Goal: Communication & Community: Share content

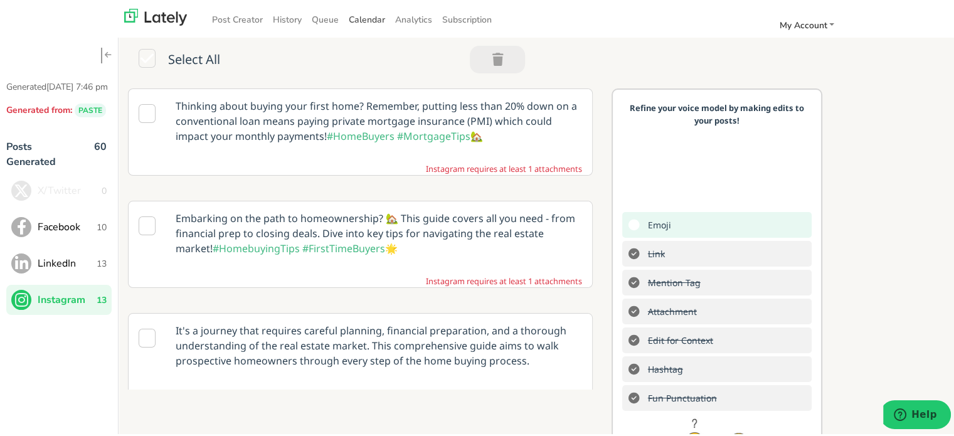
click at [356, 18] on span "Calendar" at bounding box center [367, 18] width 36 height 12
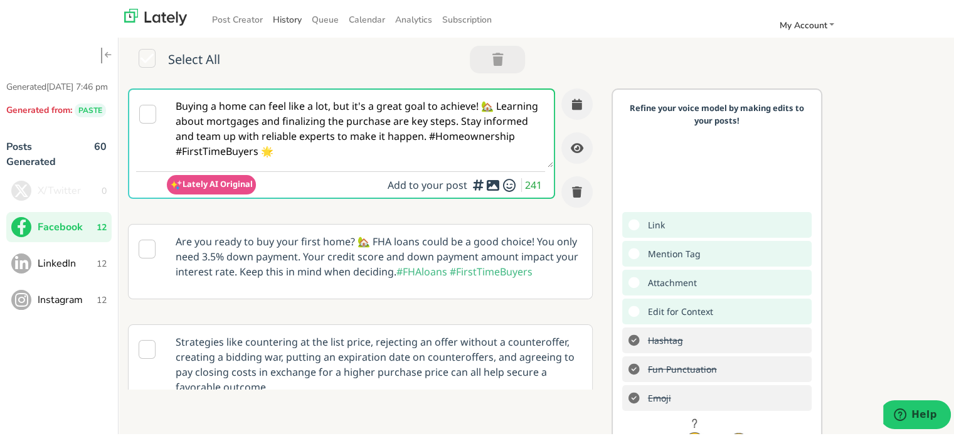
click at [289, 21] on link "History" at bounding box center [287, 18] width 39 height 21
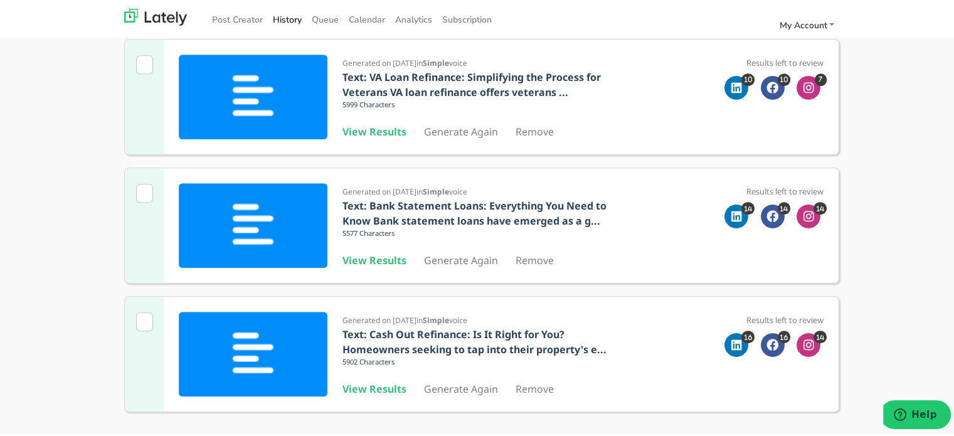
scroll to position [1058, 0]
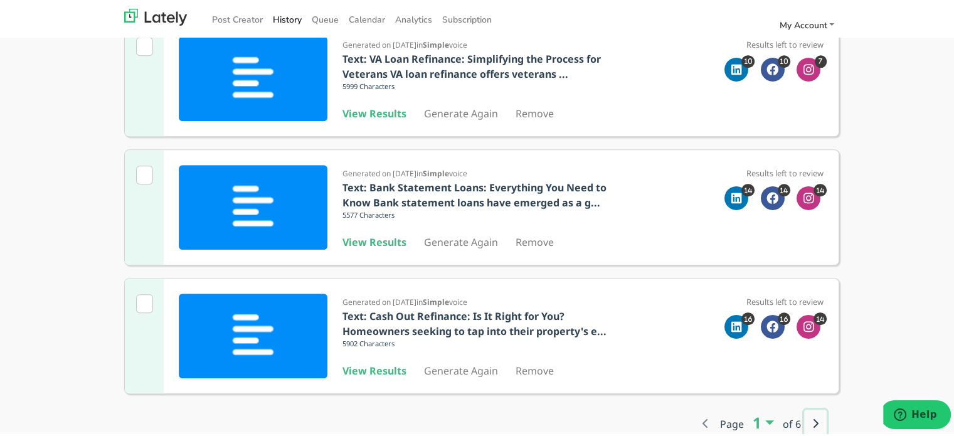
click at [815, 421] on button "button" at bounding box center [815, 422] width 23 height 28
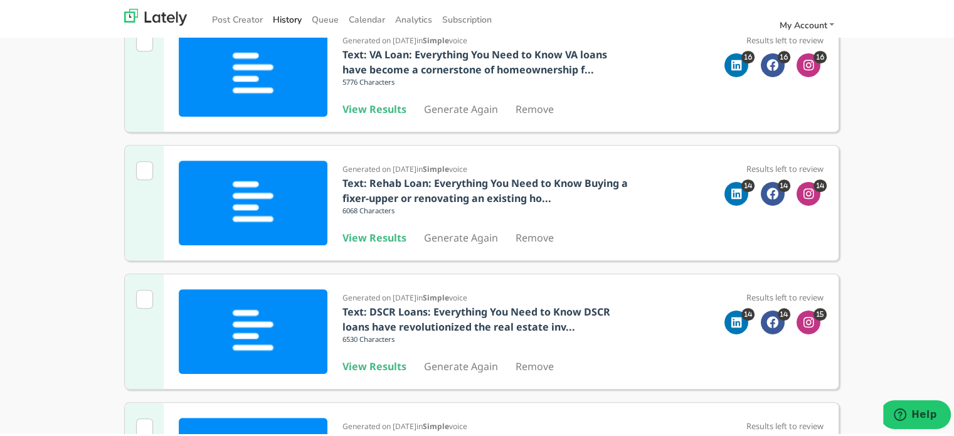
scroll to position [295, 0]
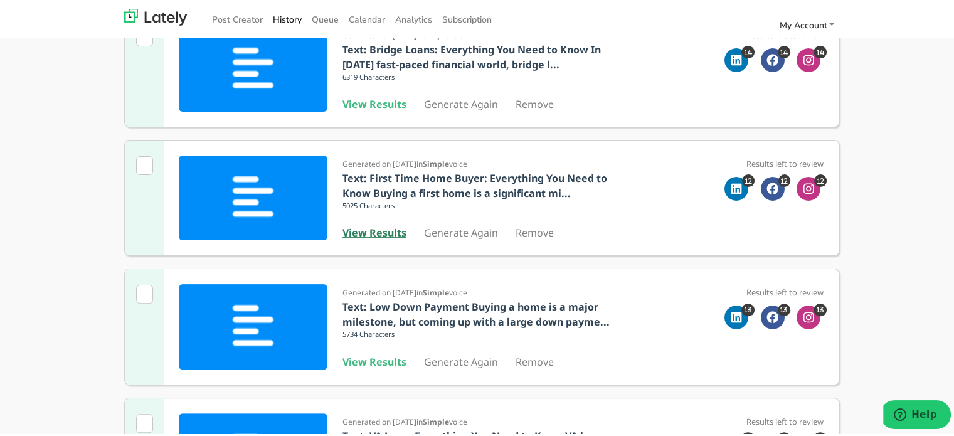
click at [376, 235] on b "View Results" at bounding box center [374, 231] width 64 height 14
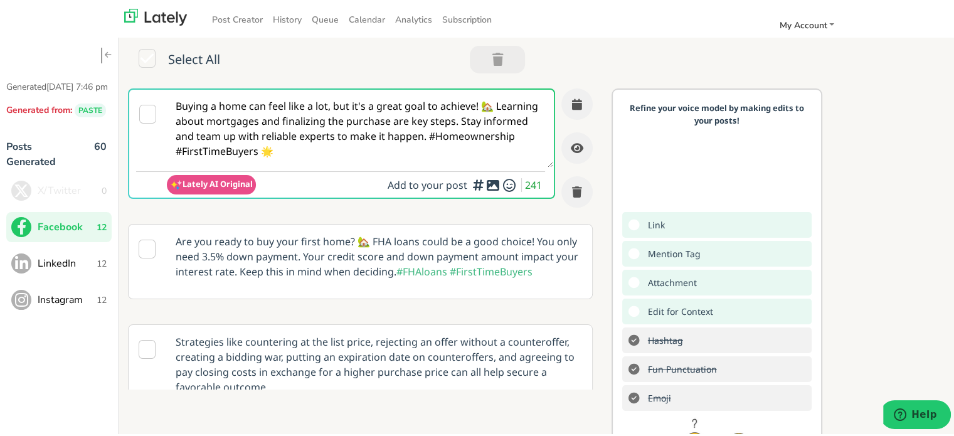
click at [391, 126] on textarea "Buying a home can feel like a lot, but it's a great goal to achieve! 🏡 Learning…" at bounding box center [360, 127] width 386 height 78
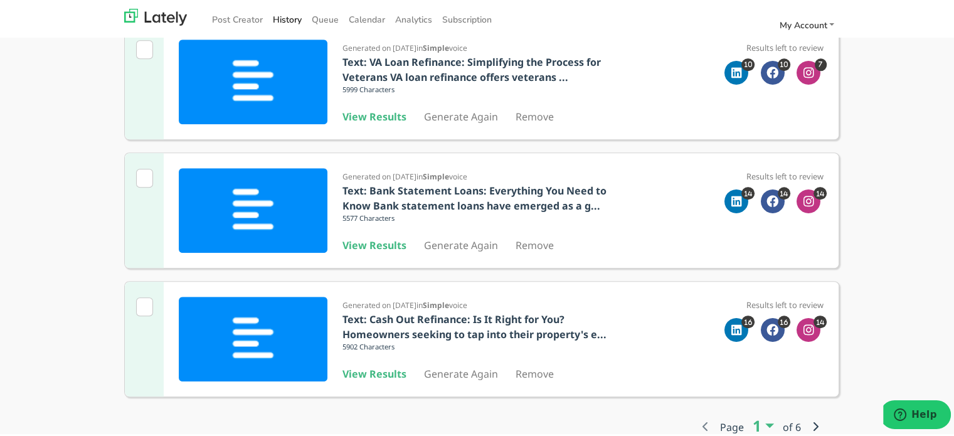
scroll to position [1058, 0]
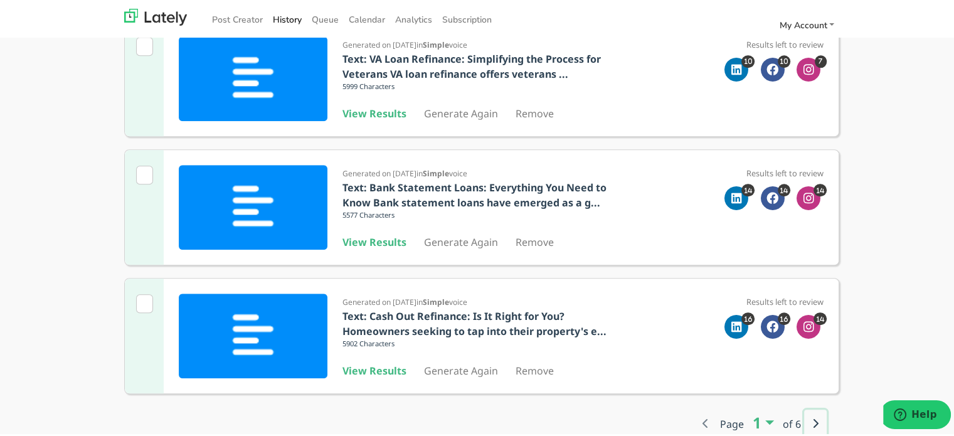
click at [812, 416] on icon "button" at bounding box center [815, 421] width 6 height 10
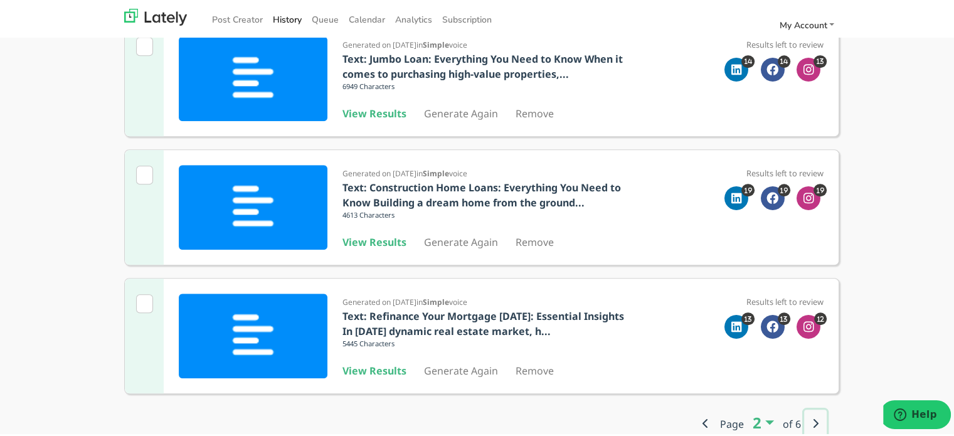
click at [804, 420] on button "button" at bounding box center [815, 422] width 23 height 28
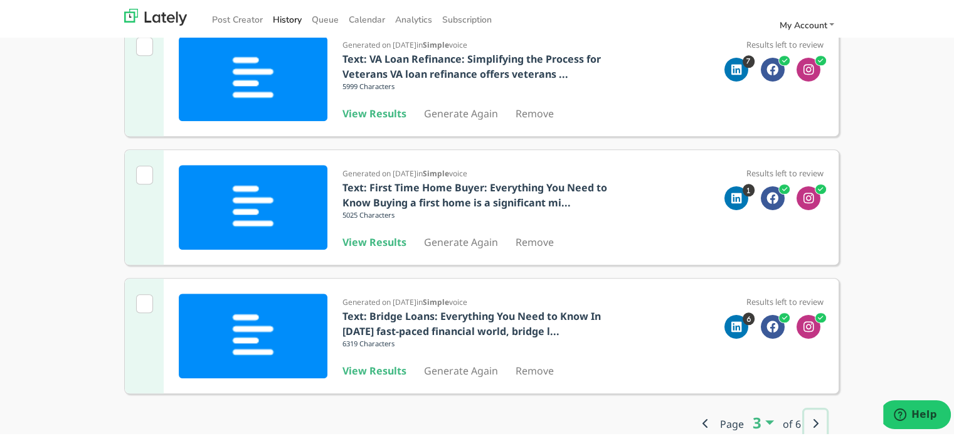
click at [812, 419] on icon "button" at bounding box center [815, 421] width 6 height 10
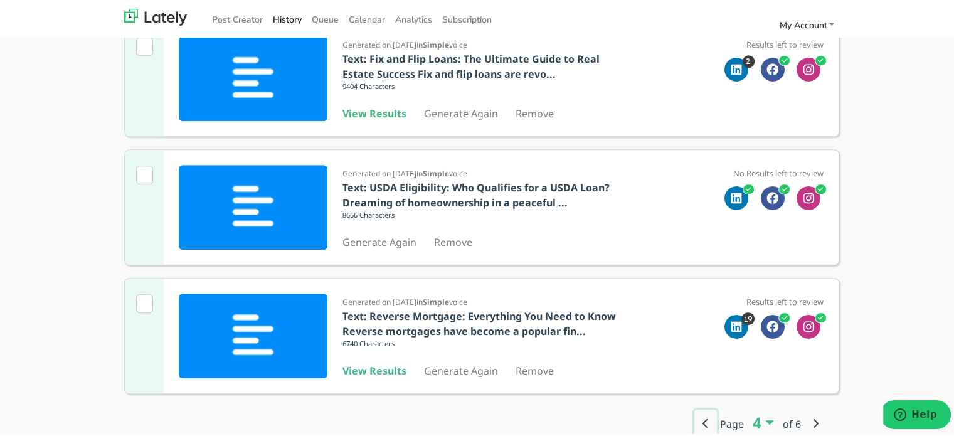
click at [695, 411] on button "button" at bounding box center [705, 422] width 23 height 28
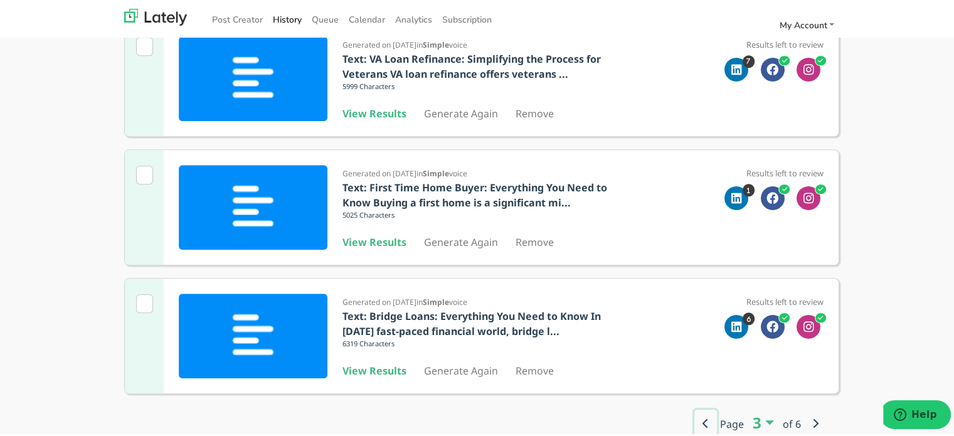
click at [694, 411] on button "button" at bounding box center [705, 422] width 23 height 28
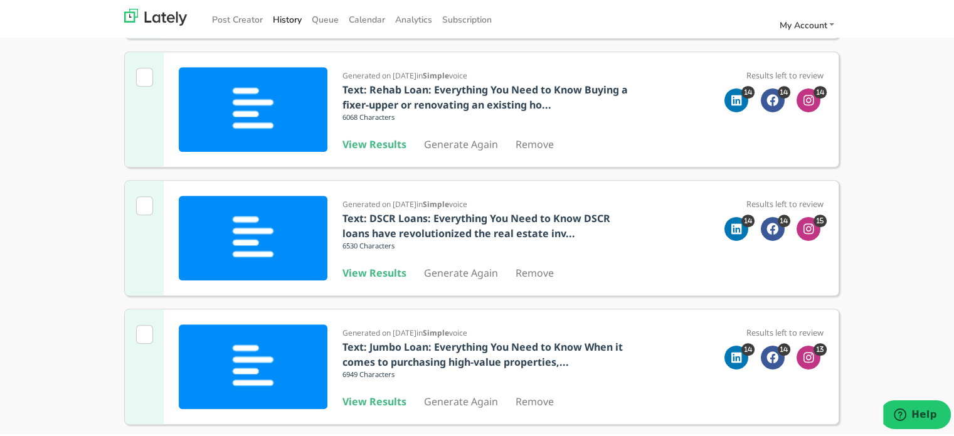
scroll to position [752, 0]
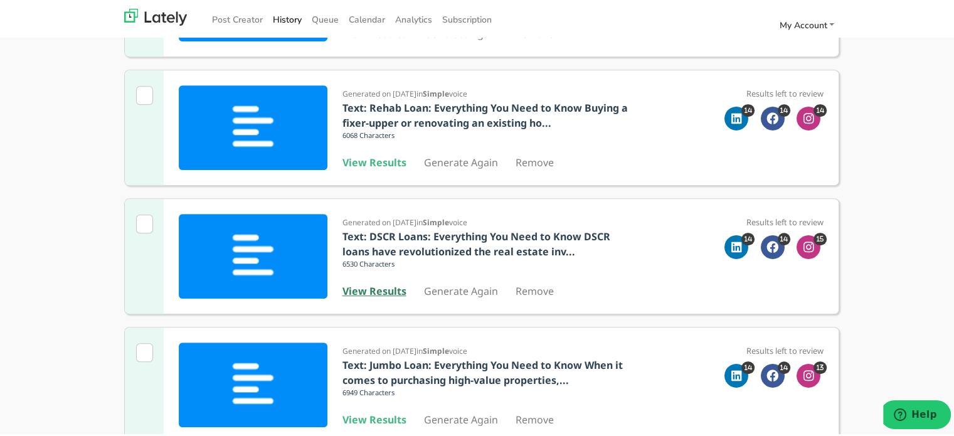
click at [348, 288] on b "View Results" at bounding box center [374, 289] width 64 height 14
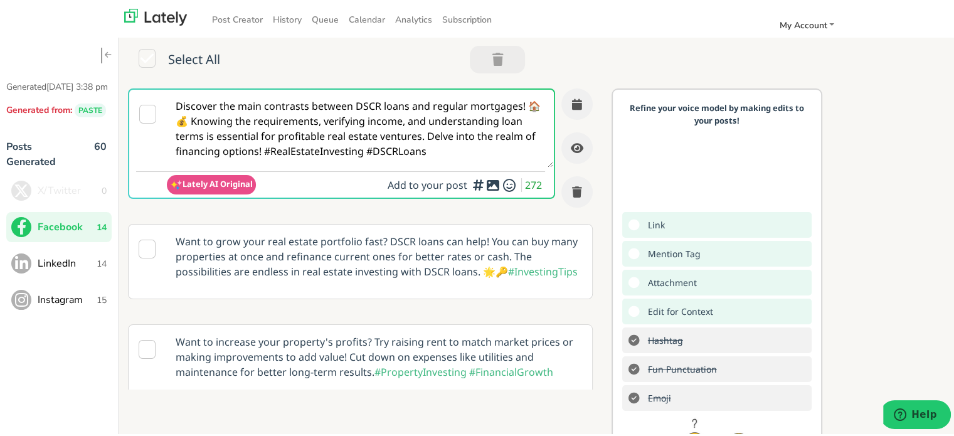
click at [306, 124] on textarea "Discover the main contrasts between DSCR loans and regular mortgages! 🏠💰 Knowin…" at bounding box center [360, 127] width 386 height 78
click at [75, 269] on span "LinkedIn" at bounding box center [67, 261] width 59 height 15
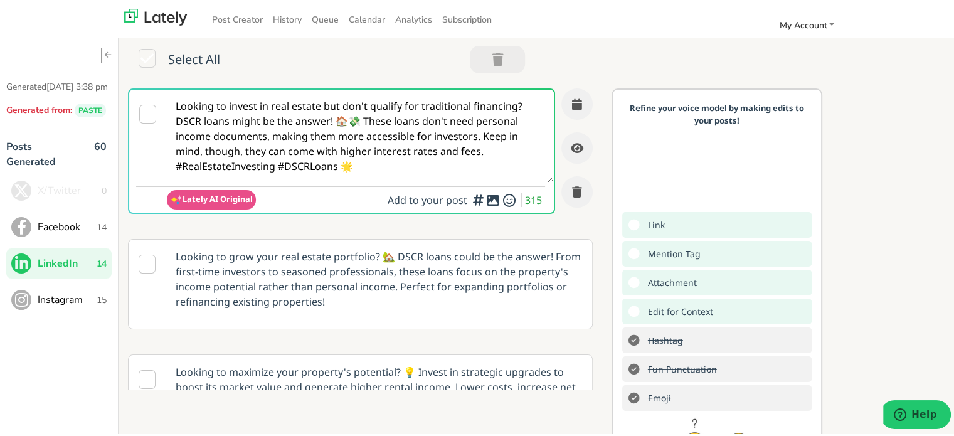
click at [293, 143] on textarea "Looking to invest in real estate but don't qualify for traditional financing? D…" at bounding box center [360, 134] width 386 height 93
click at [70, 305] on span "Instagram" at bounding box center [67, 297] width 59 height 15
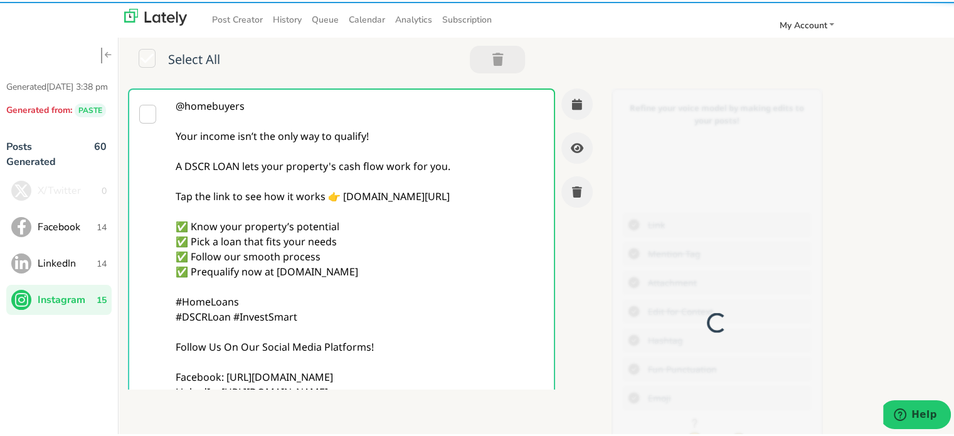
click at [359, 153] on textarea "@homebuyers Your income isn’t the only way to qualify! A DSCR LOAN lets your pr…" at bounding box center [360, 270] width 386 height 364
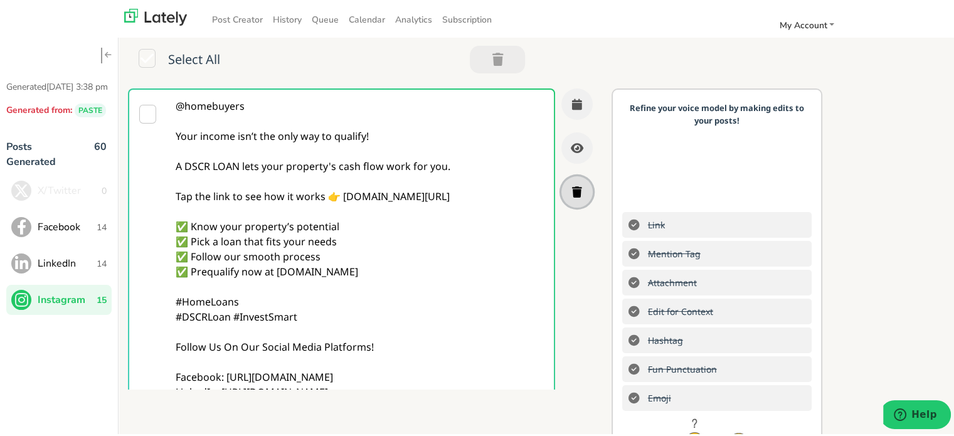
click at [561, 193] on button "button" at bounding box center [576, 189] width 31 height 31
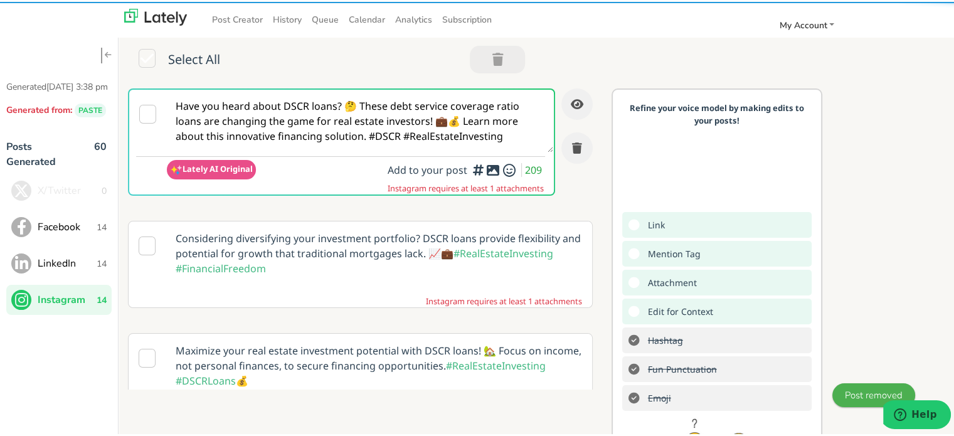
click at [389, 131] on textarea "Have you heard about DSCR loans? 🤔 These debt service coverage ratio loans are …" at bounding box center [360, 119] width 386 height 63
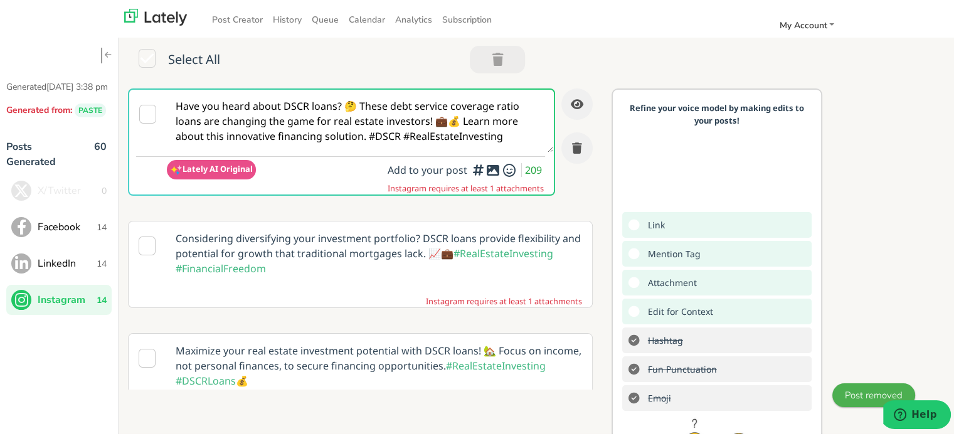
click at [389, 131] on textarea "Have you heard about DSCR loans? 🤔 These debt service coverage ratio loans are …" at bounding box center [360, 119] width 386 height 63
click at [75, 233] on span "Facebook" at bounding box center [67, 225] width 59 height 15
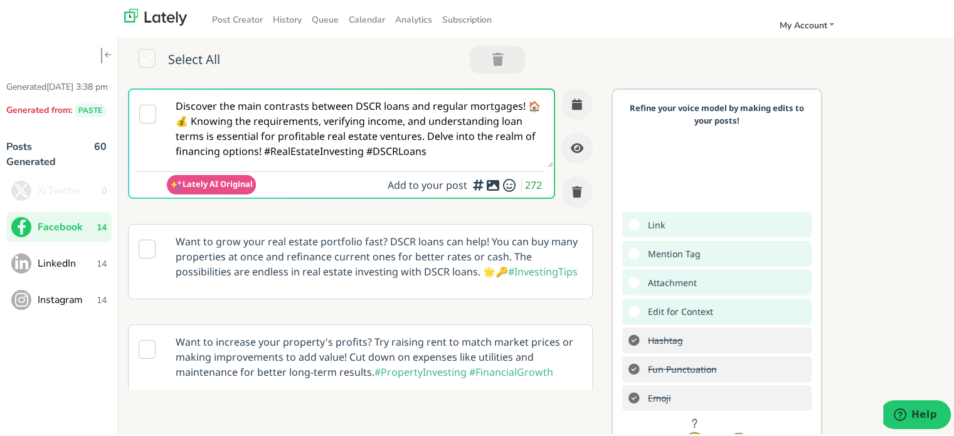
click at [275, 130] on textarea "Discover the main contrasts between DSCR loans and regular mortgages! 🏠💰 Knowin…" at bounding box center [360, 127] width 386 height 78
paste textarea "Have you heard about DSCR loans? 🤔 These debt service coverage ratio loans are …"
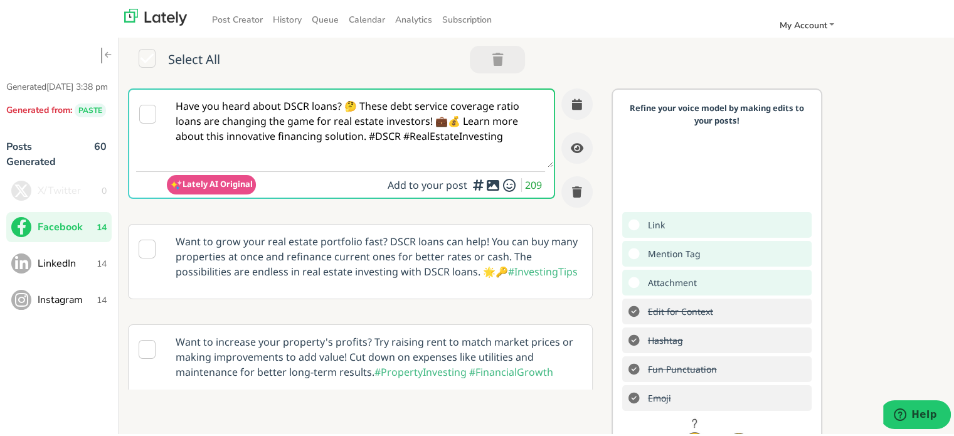
click at [286, 132] on textarea "Have you heard about DSCR loans? 🤔 These debt service coverage ratio loans are …" at bounding box center [360, 127] width 386 height 78
paste textarea "@everyone Struggling to qualify for rentals with regular mortgages? A DSCR LOAN…"
click at [286, 132] on textarea "Have you heard about DSCR loans? 🤔 These debt service coverage ratio loans are …" at bounding box center [360, 127] width 386 height 78
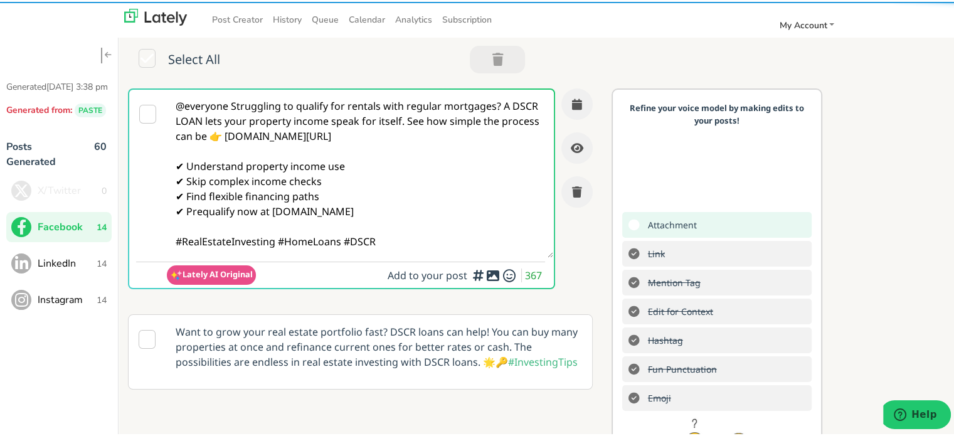
click at [229, 103] on textarea "@everyone Struggling to qualify for rentals with regular mortgages? A DSCR LOAN…" at bounding box center [360, 172] width 386 height 168
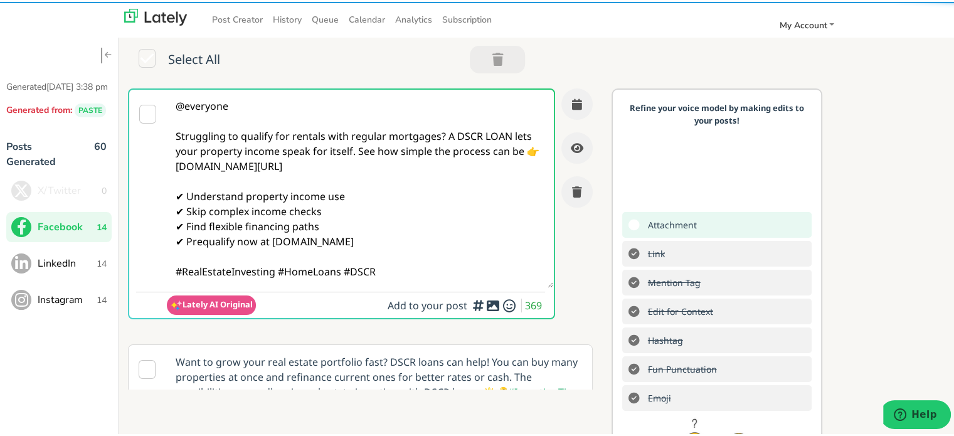
click at [442, 133] on textarea "@everyone Struggling to qualify for rentals with regular mortgages? A DSCR LOAN…" at bounding box center [360, 187] width 386 height 198
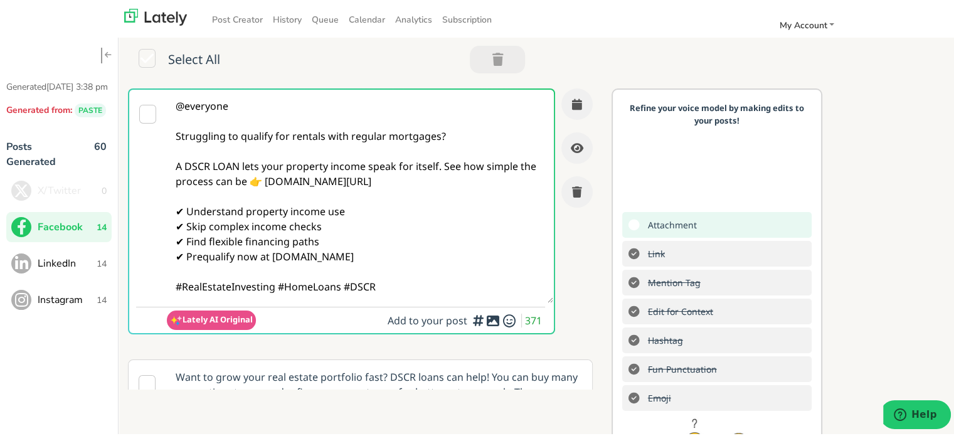
click at [434, 163] on textarea "@everyone Struggling to qualify for rentals with regular mortgages? A DSCR LOAN…" at bounding box center [360, 194] width 386 height 213
click at [440, 165] on textarea "@everyone Struggling to qualify for rentals with regular mortgages? A DSCR LOAN…" at bounding box center [360, 194] width 386 height 213
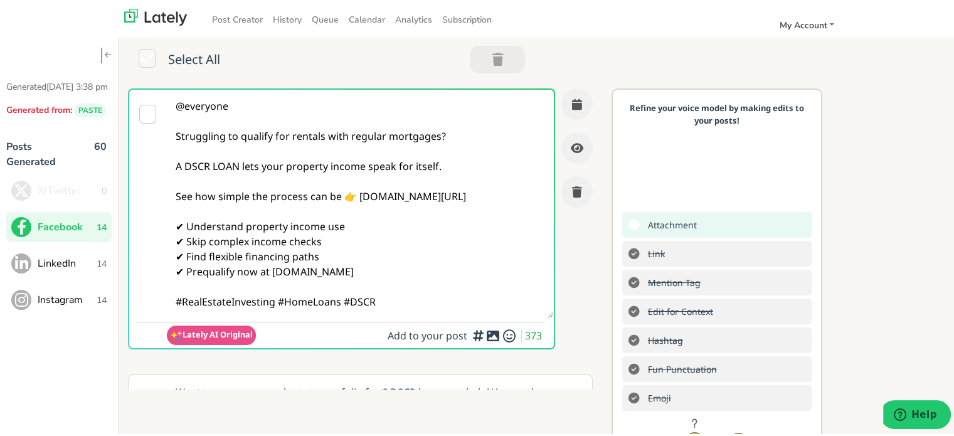
click at [270, 306] on textarea "@everyone Struggling to qualify for rentals with regular mortgages? A DSCR LOAN…" at bounding box center [360, 202] width 386 height 228
click at [272, 305] on textarea "@everyone Struggling to qualify for rentals with regular mortgages? A DSCR LOAN…" at bounding box center [360, 202] width 386 height 228
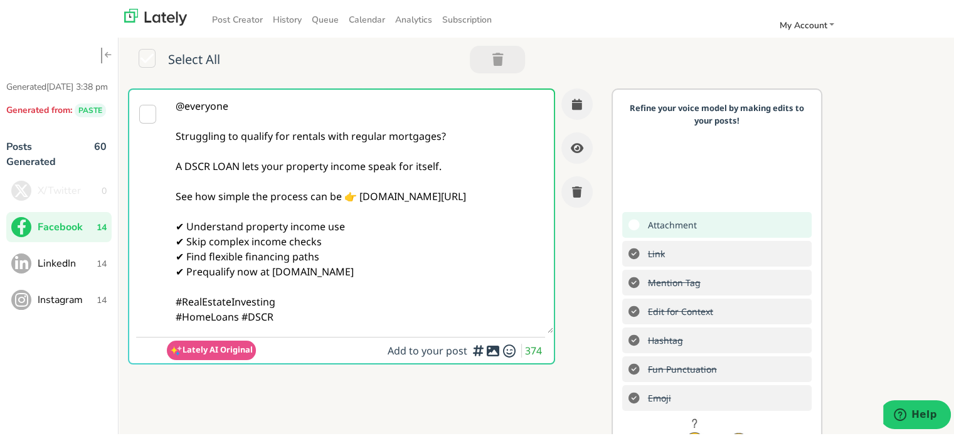
click at [288, 310] on textarea "@everyone Struggling to qualify for rentals with regular mortgages? A DSCR LOAN…" at bounding box center [360, 209] width 386 height 243
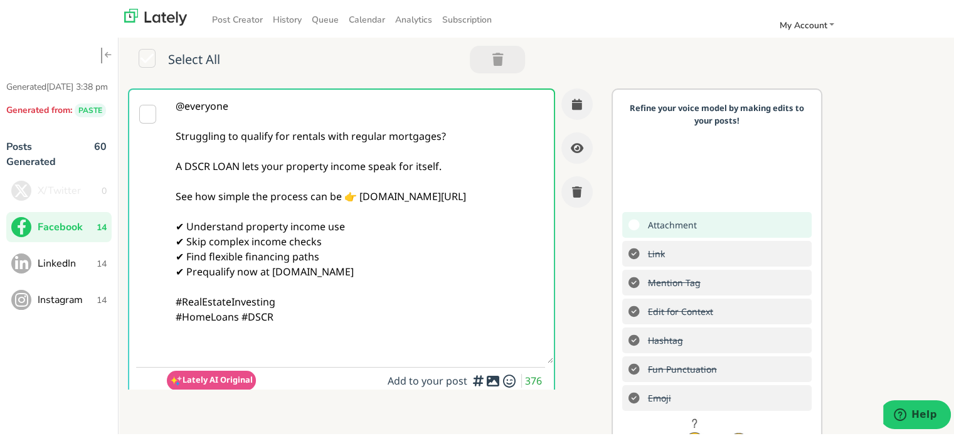
paste textarea "Follow Us On Our Social Media Platforms! Facebook: [URL][DOMAIN_NAME] LinkedIn:…"
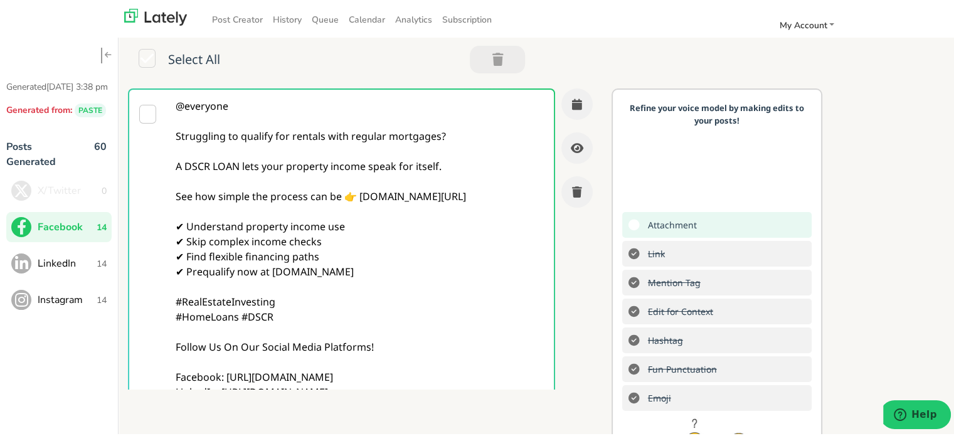
scroll to position [38, 0]
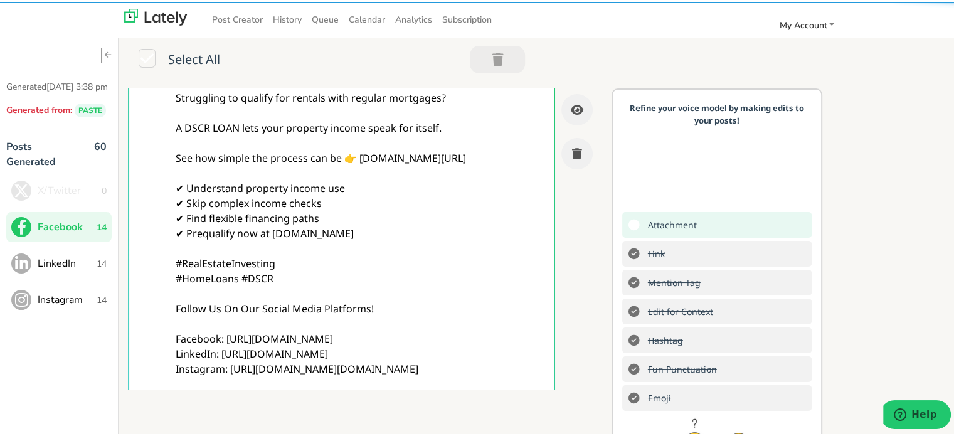
click at [246, 234] on textarea "@everyone Struggling to qualify for rentals with regular mortgages? A DSCR LOAN…" at bounding box center [360, 224] width 386 height 349
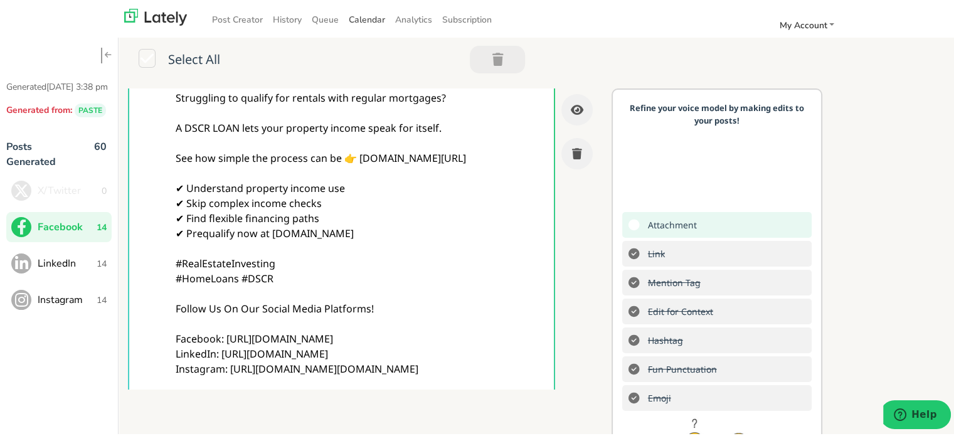
type textarea "@everyone Struggling to qualify for rentals with regular mortgages? A DSCR LOAN…"
click at [583, 207] on div "@everyone Struggling to qualify for rentals with regular mortgages? A DSCR LOAN…" at bounding box center [365, 245] width 474 height 394
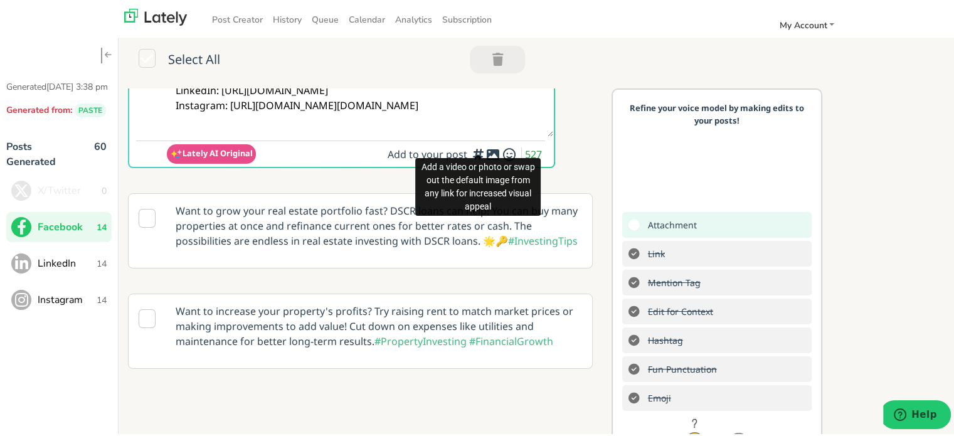
click at [482, 155] on div "Add a video or photo or swap out the default image from any link for increased …" at bounding box center [477, 185] width 125 height 66
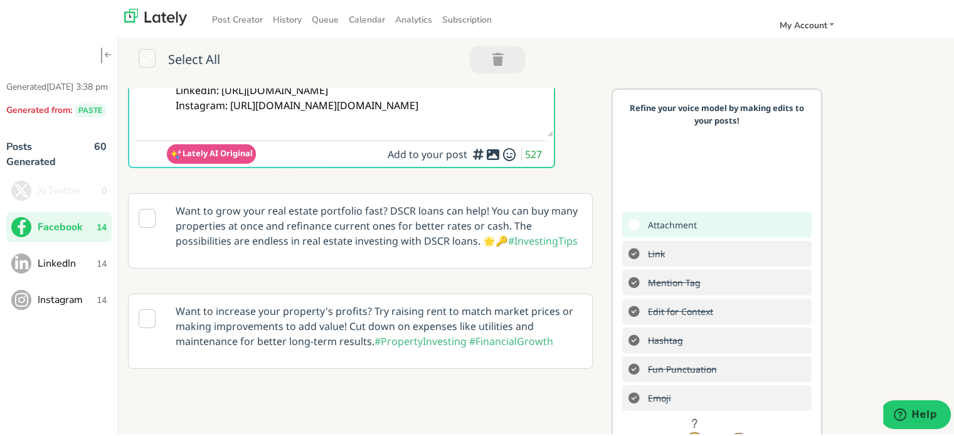
click at [472, 153] on div "Add a video or photo or swap out the default image from any link for increased …" at bounding box center [477, 185] width 125 height 66
click at [485, 152] on icon at bounding box center [492, 152] width 15 height 1
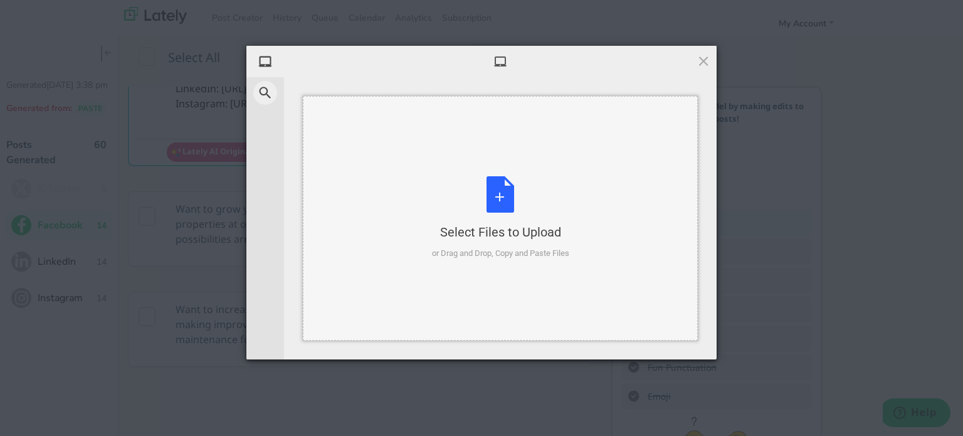
click at [554, 247] on div "or Drag and Drop, Copy and Paste Files" at bounding box center [500, 253] width 137 height 13
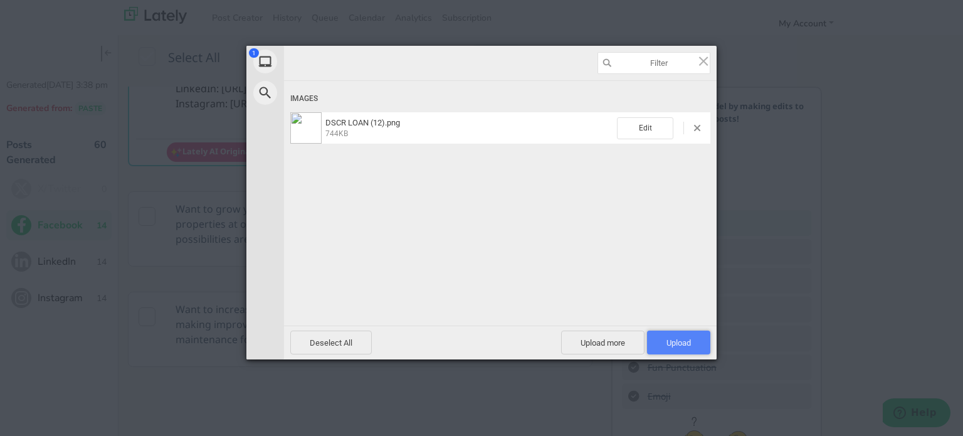
click at [705, 349] on span "Upload 1" at bounding box center [678, 342] width 63 height 24
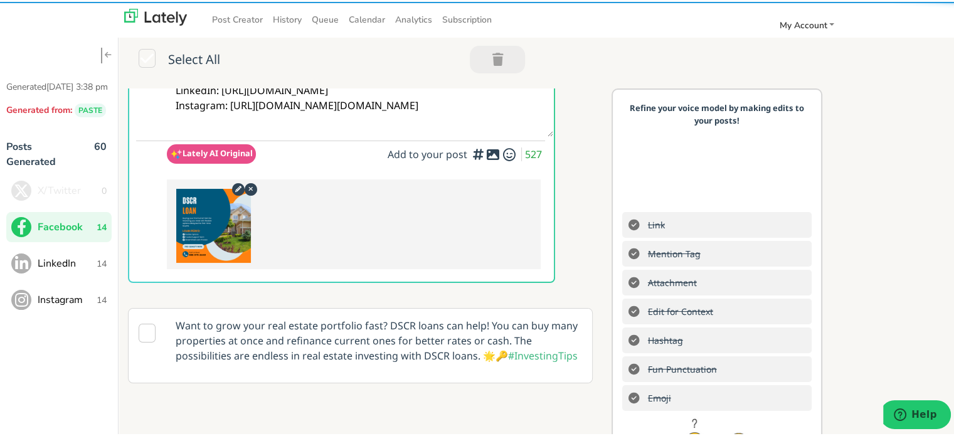
scroll to position [38, 0]
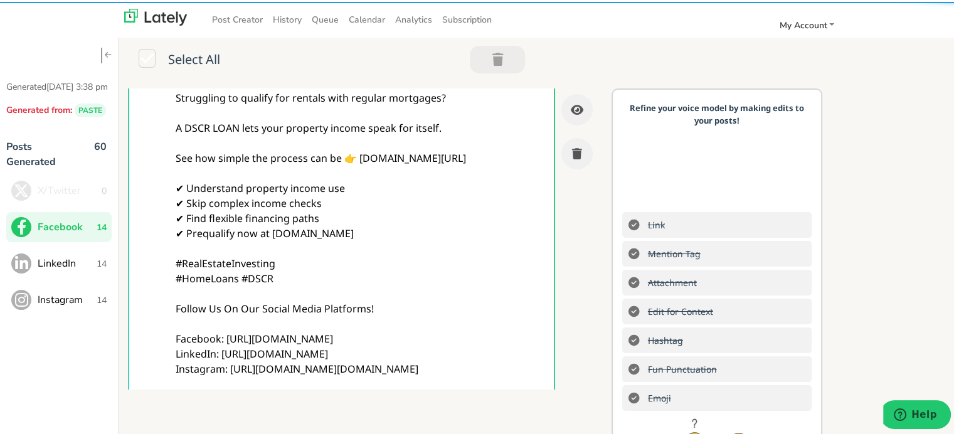
click at [592, 90] on div "@everyone Struggling to qualify for rentals with regular mortgages? A DSCR LOAN…" at bounding box center [365, 237] width 493 height 301
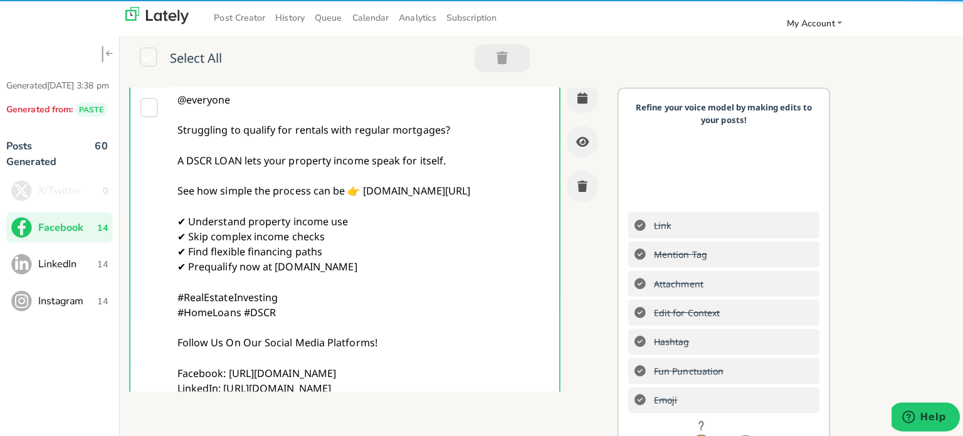
scroll to position [0, 0]
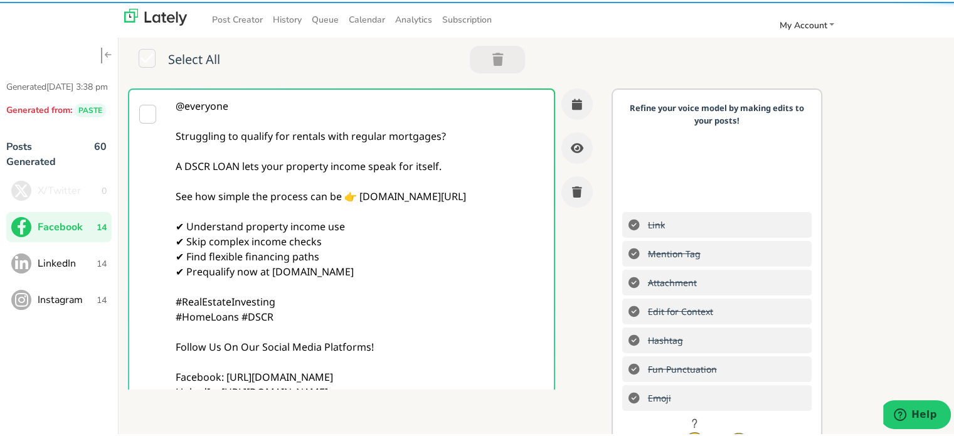
click at [596, 93] on div "@everyone Struggling to qualify for rentals with regular mortgages? A DSCR LOAN…" at bounding box center [365, 237] width 493 height 301
click at [566, 104] on button "button" at bounding box center [576, 102] width 31 height 31
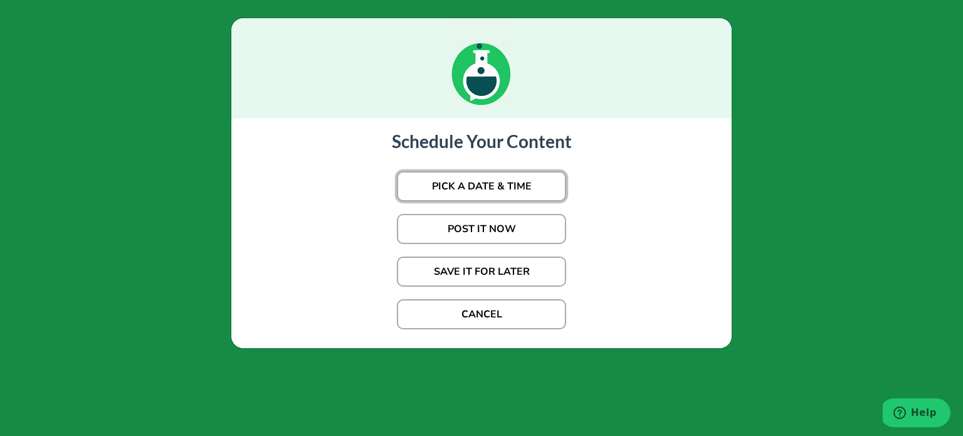
click at [519, 181] on button "PICK A DATE & TIME" at bounding box center [481, 186] width 169 height 30
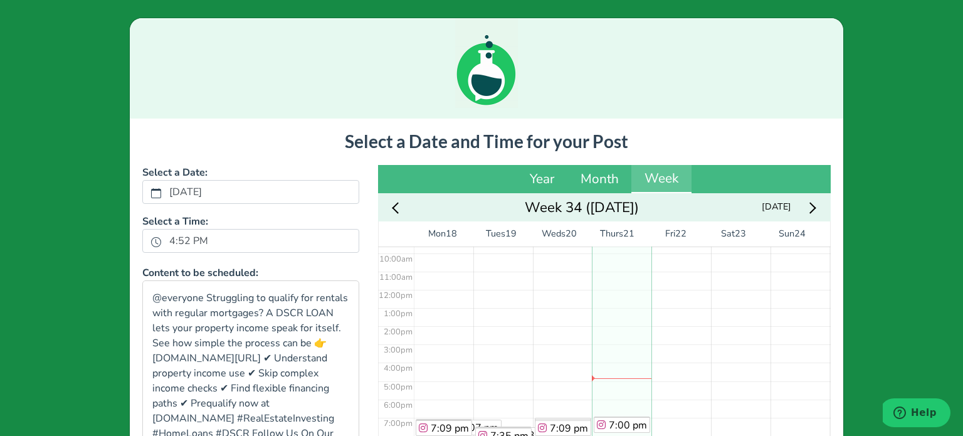
scroll to position [181, 0]
click at [168, 247] on label "4:52 PM" at bounding box center [189, 240] width 54 height 21
click at [162, 247] on button "4:52 PM" at bounding box center [155, 241] width 11 height 16
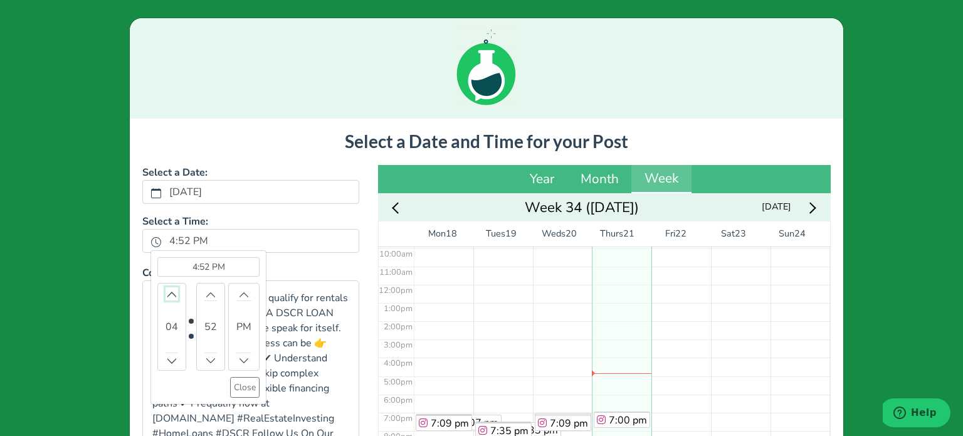
click at [167, 290] on icon "chevron up" at bounding box center [171, 294] width 9 height 9
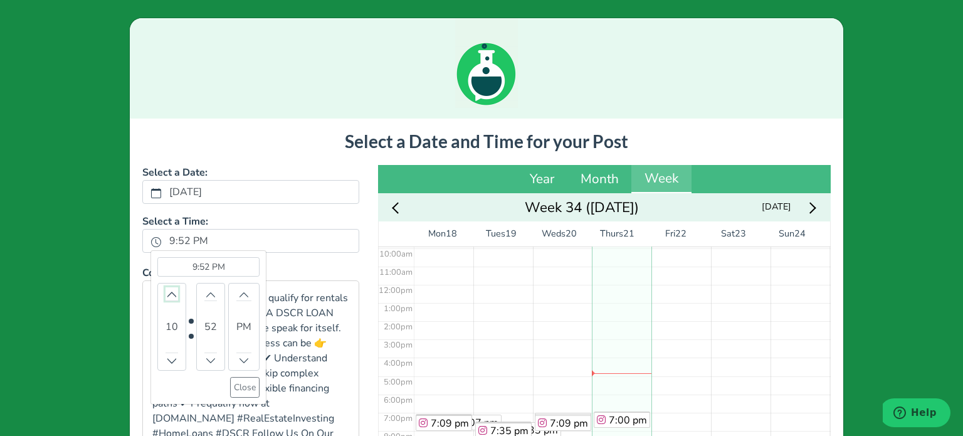
click at [167, 290] on icon "chevron up" at bounding box center [171, 294] width 9 height 9
click at [230, 377] on button "Close" at bounding box center [244, 387] width 29 height 21
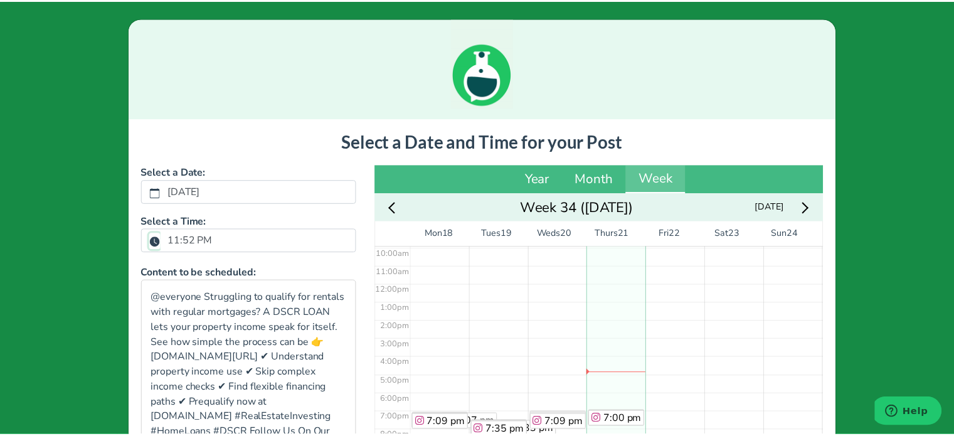
scroll to position [277, 0]
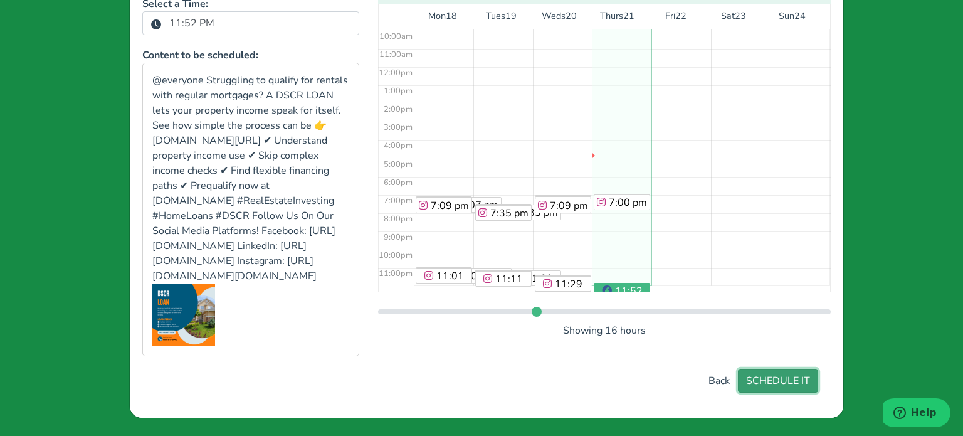
click at [767, 372] on button "SCHEDULE IT" at bounding box center [778, 381] width 80 height 24
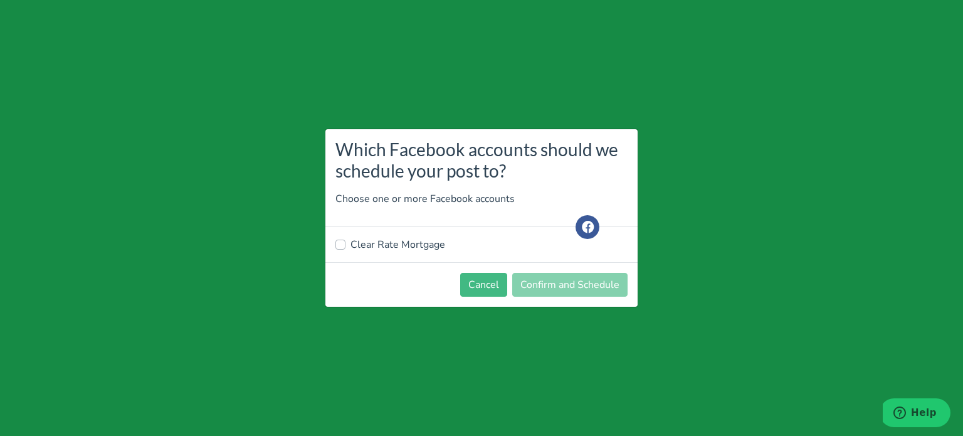
click at [401, 238] on label "Clear Rate Mortgage" at bounding box center [398, 244] width 95 height 15
click at [346, 238] on input "Clear Rate Mortgage" at bounding box center [340, 243] width 10 height 13
checkbox input "true"
click at [567, 285] on button "Confirm and Schedule" at bounding box center [569, 285] width 115 height 24
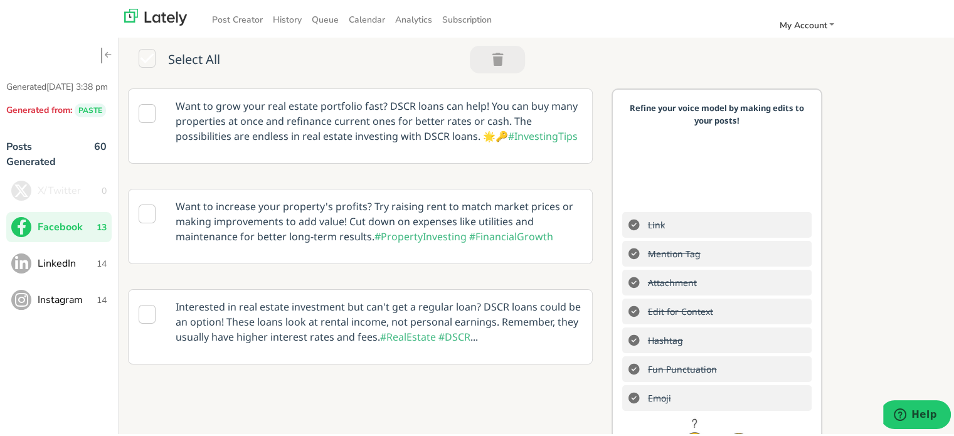
click at [97, 268] on span "14" at bounding box center [102, 261] width 10 height 13
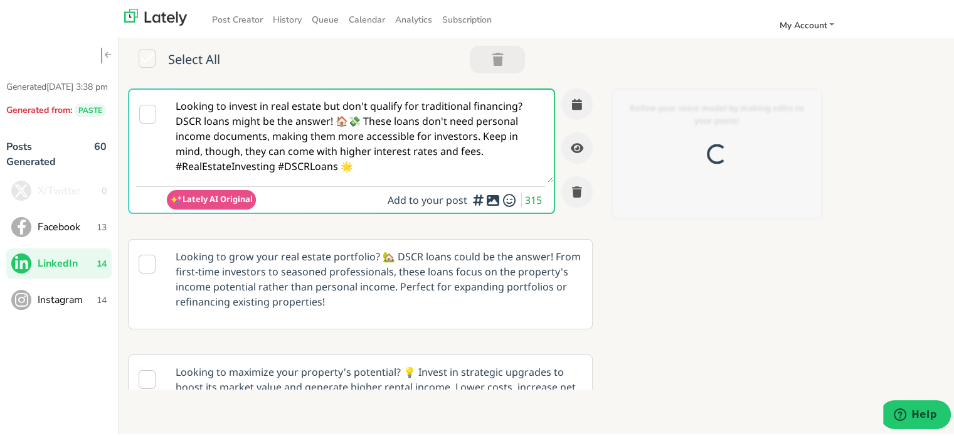
click at [420, 132] on textarea "Looking to invest in real estate but don't qualify for traditional financing? D…" at bounding box center [360, 134] width 386 height 93
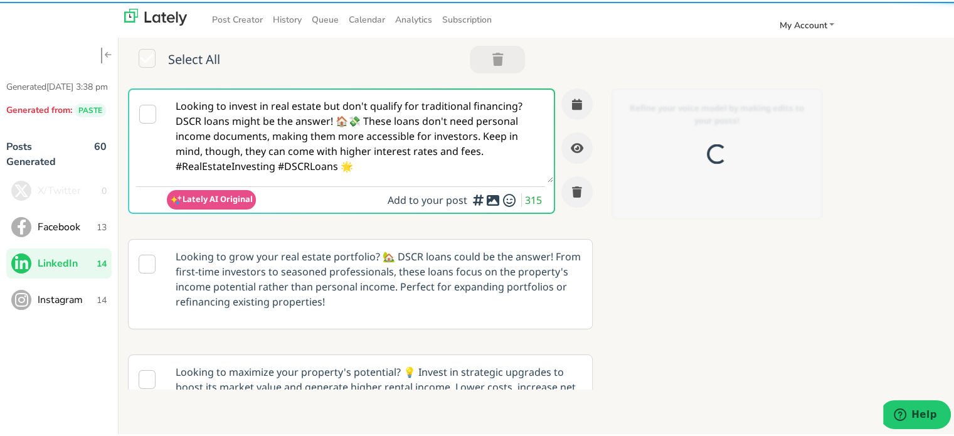
click at [420, 132] on textarea "Looking to invest in real estate but don't qualify for traditional financing? D…" at bounding box center [360, 134] width 386 height 93
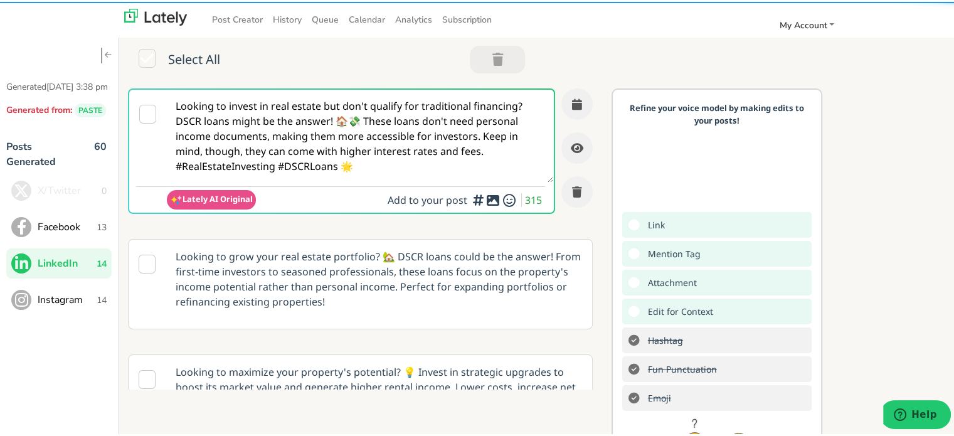
click at [420, 132] on textarea "Looking to invest in real estate but don't qualify for traditional financing? D…" at bounding box center [360, 134] width 386 height 93
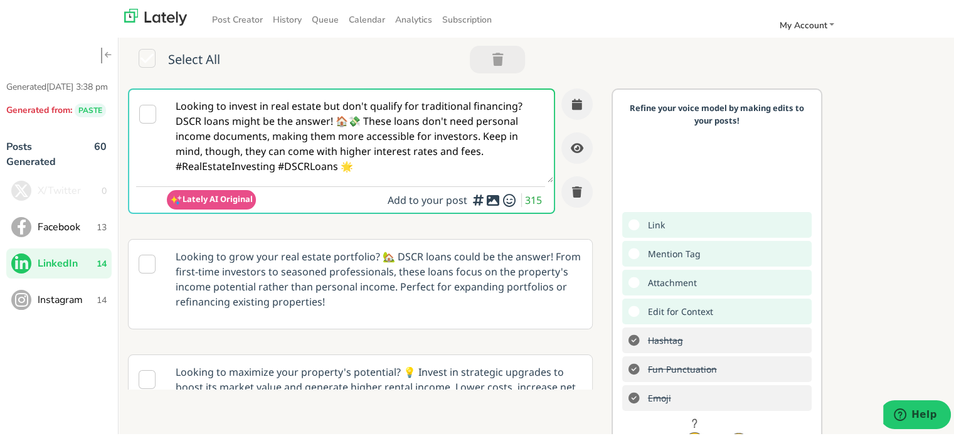
click at [420, 132] on textarea "Looking to invest in real estate but don't qualify for traditional financing? D…" at bounding box center [360, 134] width 386 height 93
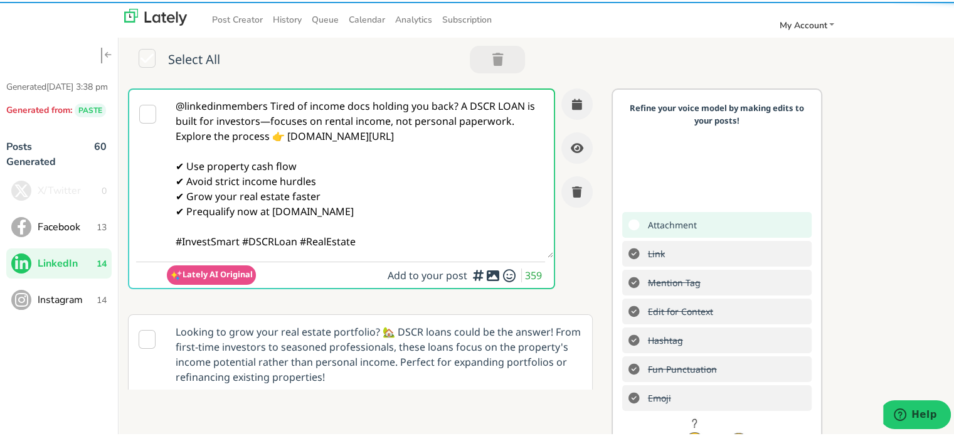
click at [268, 107] on textarea "@linkedinmembers Tired of income docs holding you back? A DSCR LOAN is built fo…" at bounding box center [360, 172] width 386 height 168
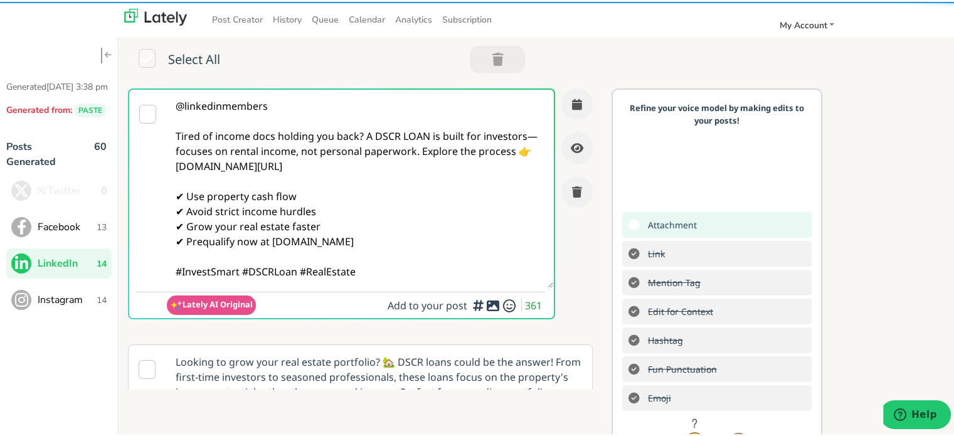
click at [363, 136] on textarea "@linkedinmembers Tired of income docs holding you back? A DSCR LOAN is built fo…" at bounding box center [360, 187] width 386 height 198
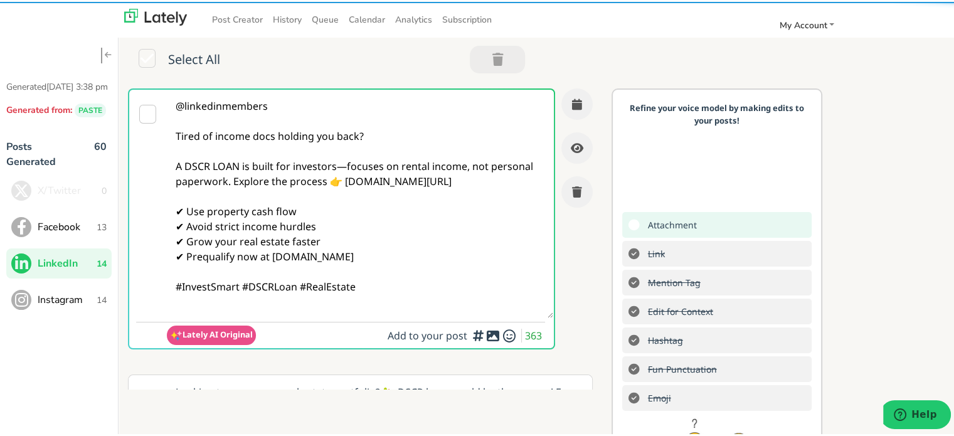
click at [344, 166] on textarea "@linkedinmembers Tired of income docs holding you back? A DSCR LOAN is built fo…" at bounding box center [360, 202] width 386 height 228
click at [233, 180] on textarea "@linkedinmembers Tired of income docs holding you back? A DSCR LOAN is built fo…" at bounding box center [360, 202] width 386 height 228
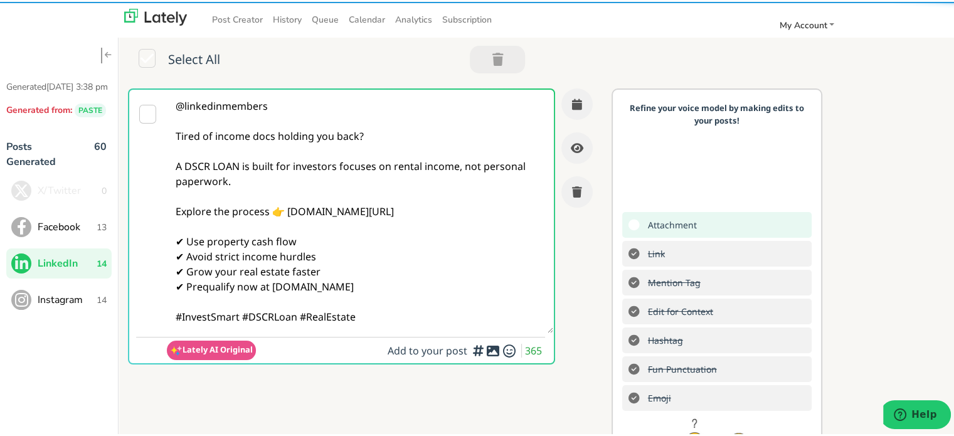
click at [243, 318] on textarea "@linkedinmembers Tired of income docs holding you back? A DSCR LOAN is built fo…" at bounding box center [360, 209] width 386 height 243
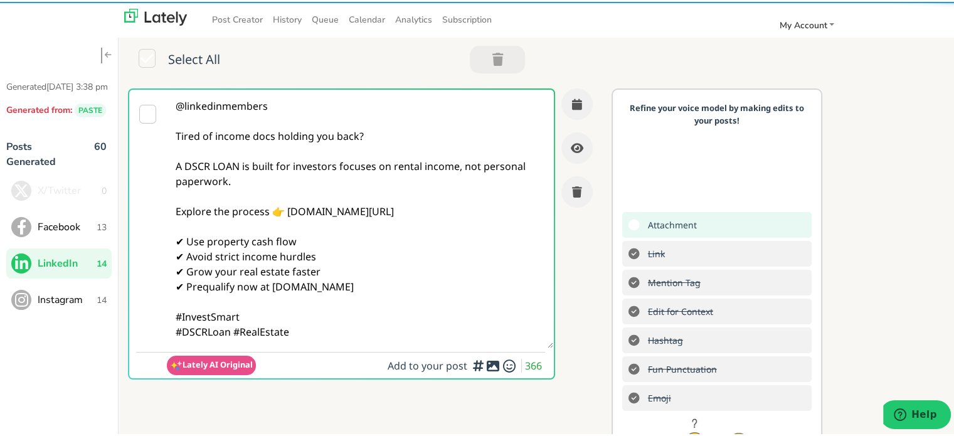
click at [356, 329] on textarea "@linkedinmembers Tired of income docs holding you back? A DSCR LOAN is built fo…" at bounding box center [360, 217] width 386 height 258
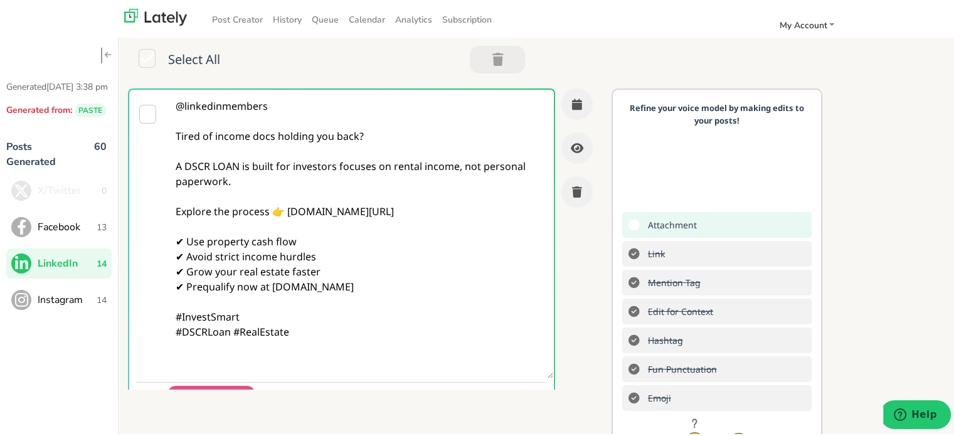
paste textarea "Follow Us On Our Social Media Platforms! Facebook: [URL][DOMAIN_NAME] LinkedIn:…"
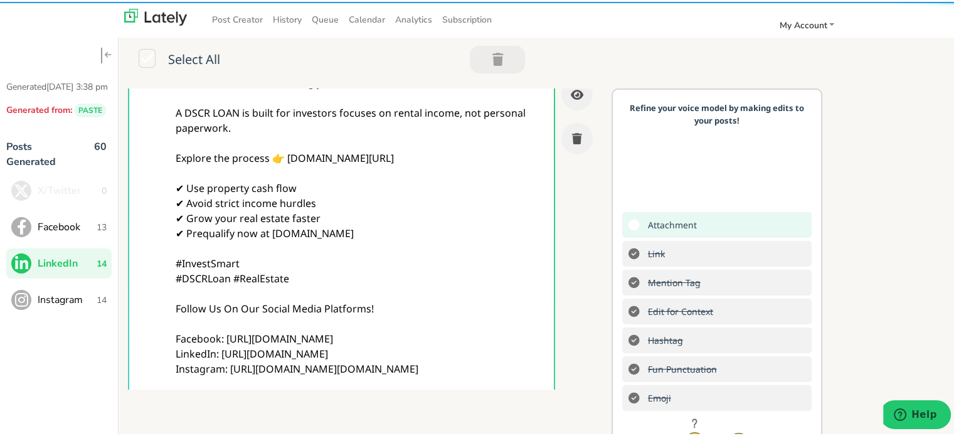
type textarea "@linkedinmembers Tired of income docs holding you back? A DSCR LOAN is built fo…"
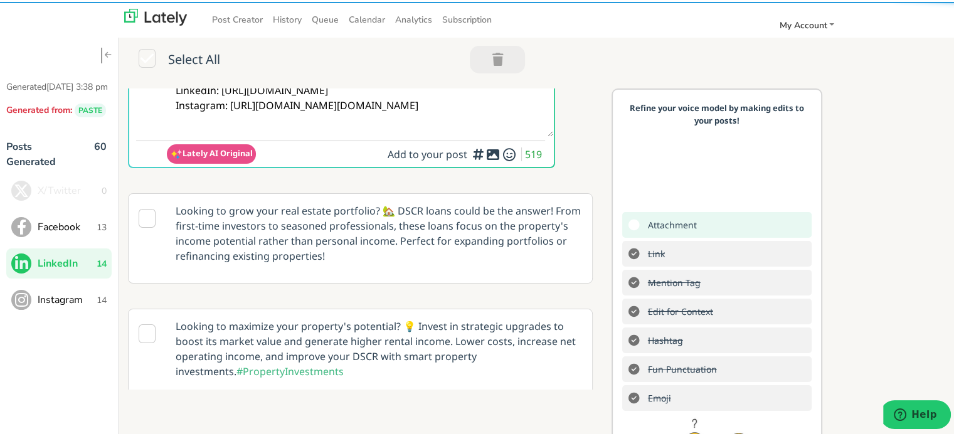
click at [471, 152] on div "Add a video or photo or swap out the default image from any link for increased …" at bounding box center [477, 185] width 125 height 66
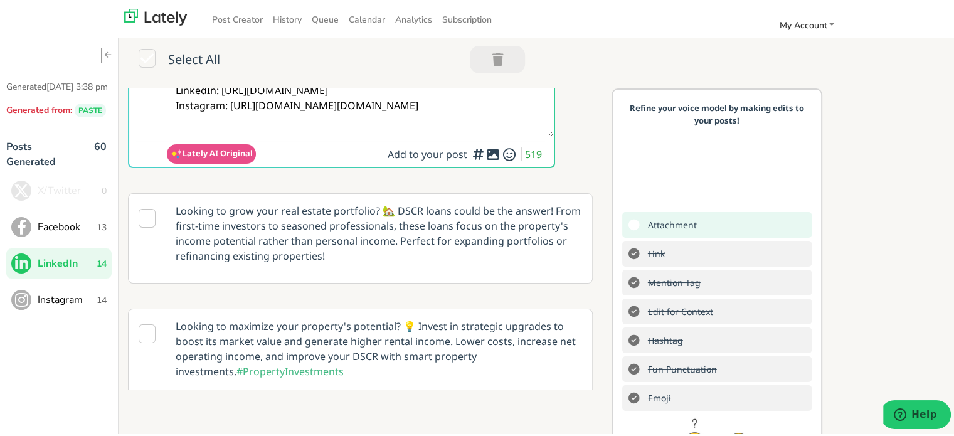
click at [476, 158] on div "Add a video or photo or swap out the default image from any link for increased …" at bounding box center [477, 185] width 125 height 58
click at [477, 152] on div at bounding box center [478, 154] width 8 height 4
click at [475, 157] on div "Add a video or photo or swap out the default image from any link for increased …" at bounding box center [477, 185] width 125 height 58
click at [478, 155] on div at bounding box center [478, 154] width 8 height 4
click at [473, 155] on div "Add a video or photo or swap out the default image from any link for increased …" at bounding box center [477, 185] width 125 height 66
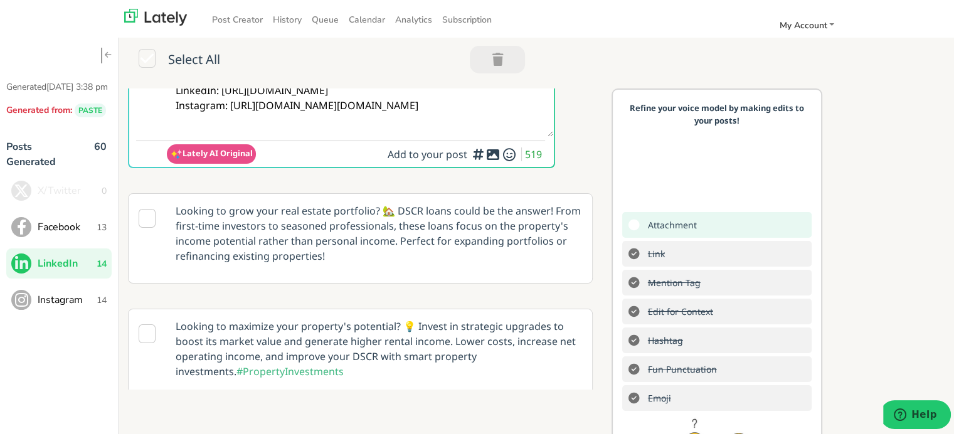
click at [473, 155] on div "Add a video or photo or swap out the default image from any link for increased …" at bounding box center [477, 185] width 125 height 66
click at [478, 155] on div at bounding box center [478, 154] width 8 height 4
click at [476, 155] on div at bounding box center [478, 154] width 8 height 4
click at [479, 155] on div at bounding box center [478, 154] width 8 height 4
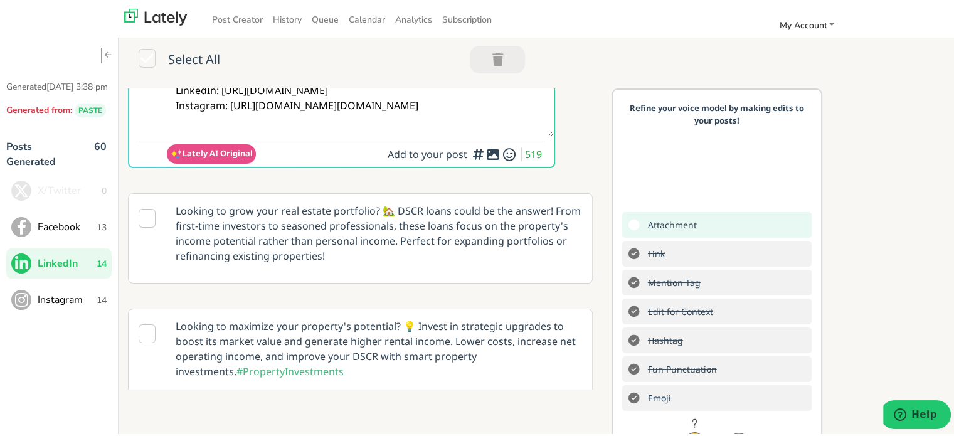
click at [479, 155] on div at bounding box center [478, 154] width 8 height 4
click at [475, 157] on div "Add a video or photo or swap out the default image from any link for increased …" at bounding box center [477, 185] width 125 height 58
click at [485, 152] on icon at bounding box center [492, 152] width 15 height 1
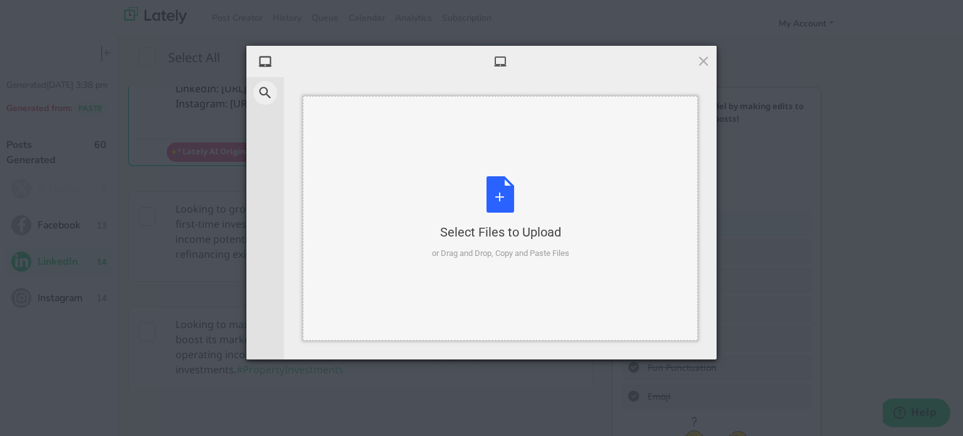
click at [554, 215] on div "Select Files to Upload or Drag and Drop, Copy and Paste Files" at bounding box center [500, 217] width 137 height 83
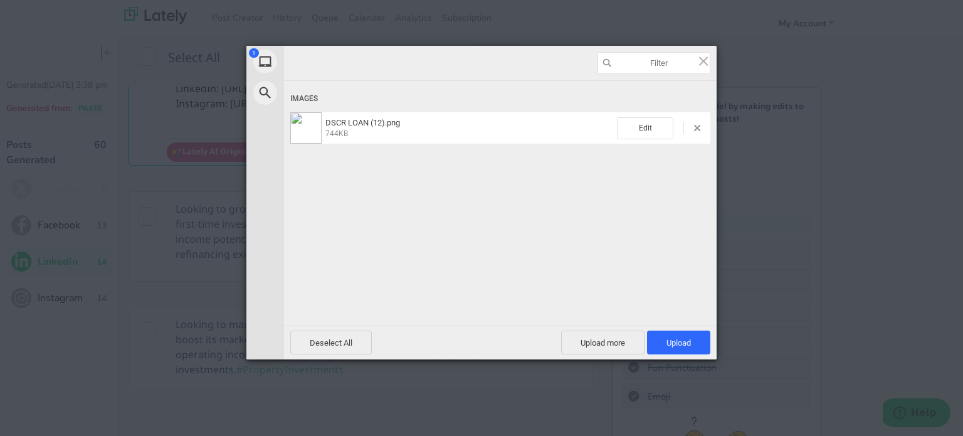
click at [685, 359] on div "Powered by Filestack" at bounding box center [481, 374] width 963 height 31
click at [682, 346] on span "Upload 1" at bounding box center [679, 342] width 24 height 9
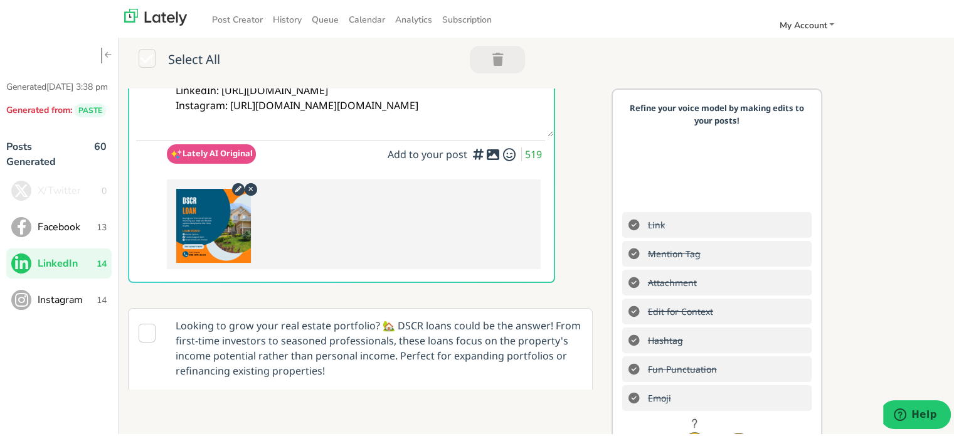
scroll to position [53, 0]
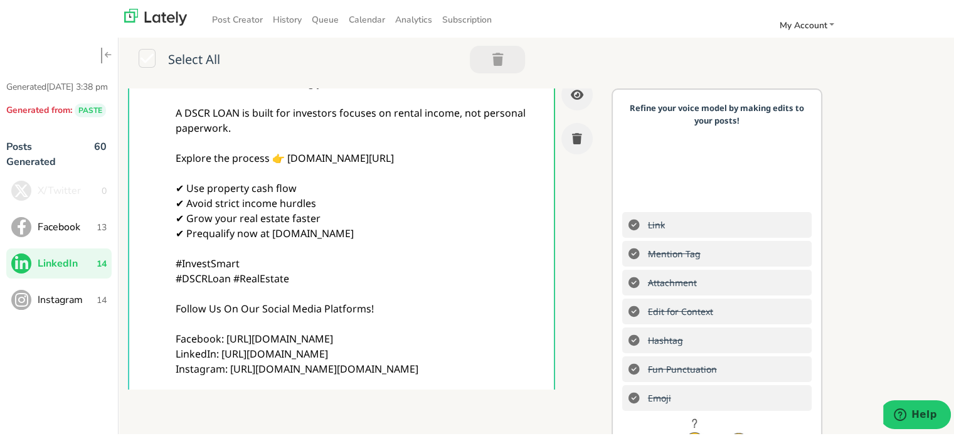
click at [611, 95] on div "Refine your voice model by making edits to your posts! Link Mention Tag Attachm…" at bounding box center [716, 321] width 211 height 469
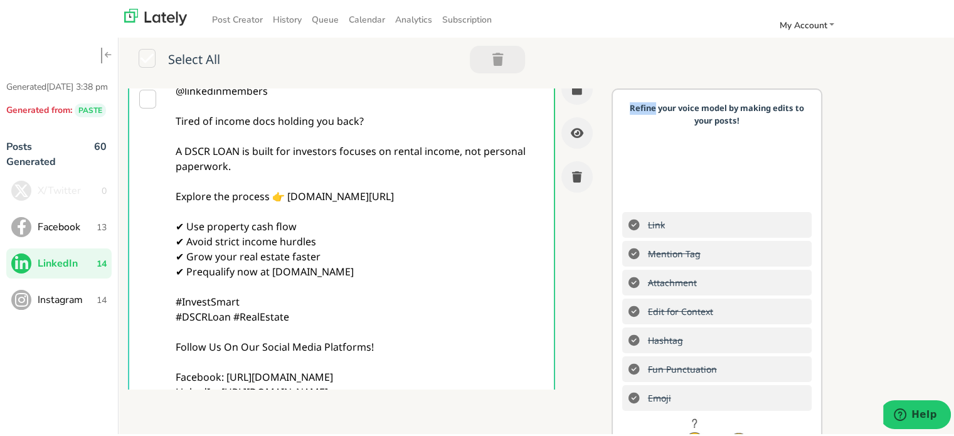
drag, startPoint x: 604, startPoint y: 95, endPoint x: 597, endPoint y: 95, distance: 7.5
click at [597, 95] on div "@linkedinmembers Tired of income docs holding you back? A DSCR LOAN is built fo…" at bounding box center [541, 321] width 845 height 469
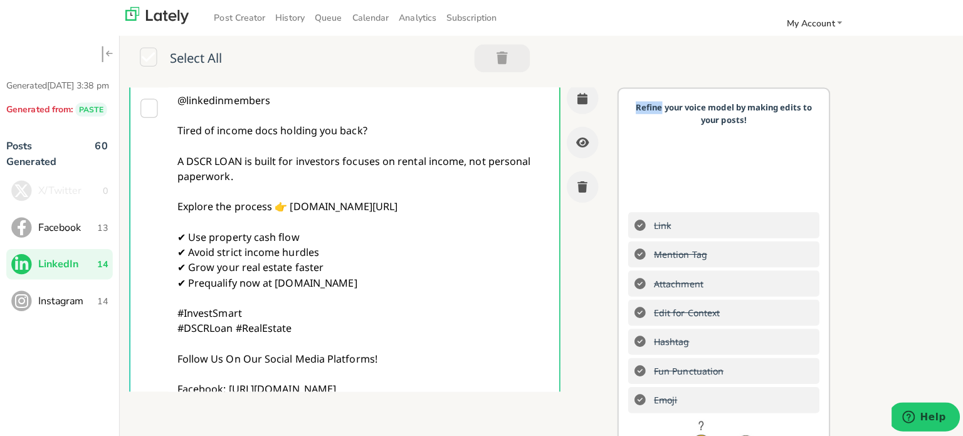
scroll to position [0, 0]
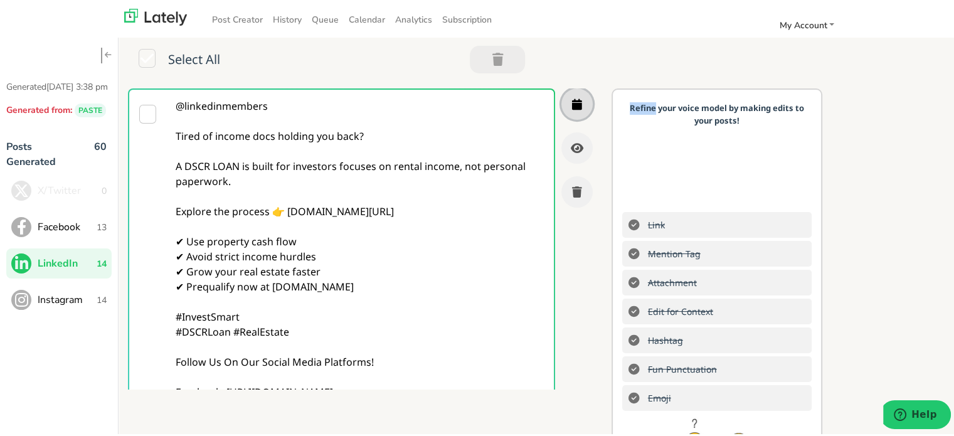
click at [572, 101] on icon "button" at bounding box center [577, 102] width 10 height 11
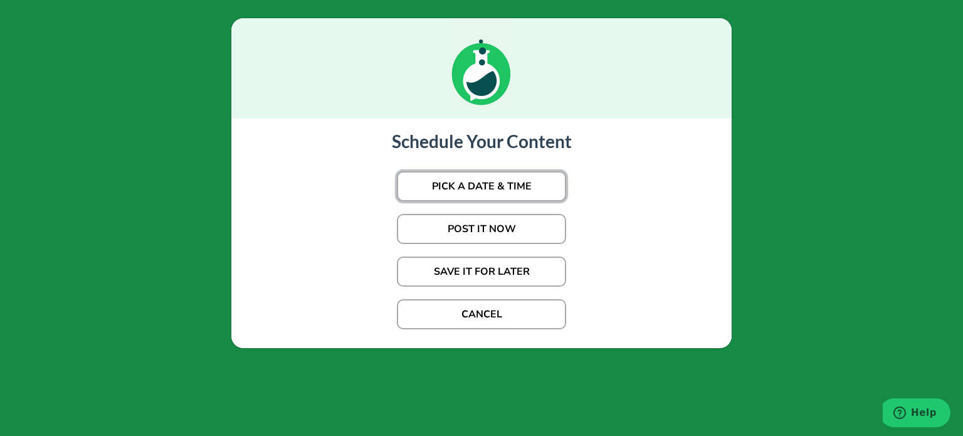
click at [508, 200] on button "PICK A DATE & TIME" at bounding box center [481, 186] width 169 height 30
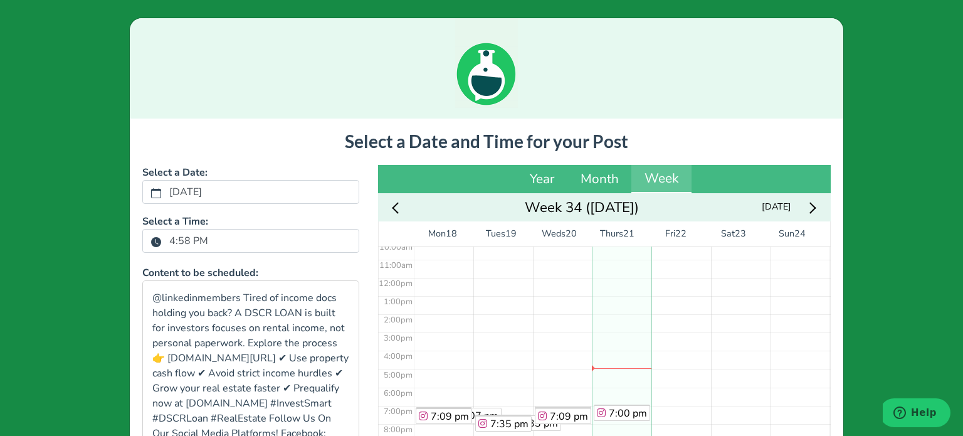
click at [162, 238] on label "4:58 PM" at bounding box center [189, 240] width 54 height 21
click at [156, 238] on button "4:58 PM" at bounding box center [155, 241] width 11 height 16
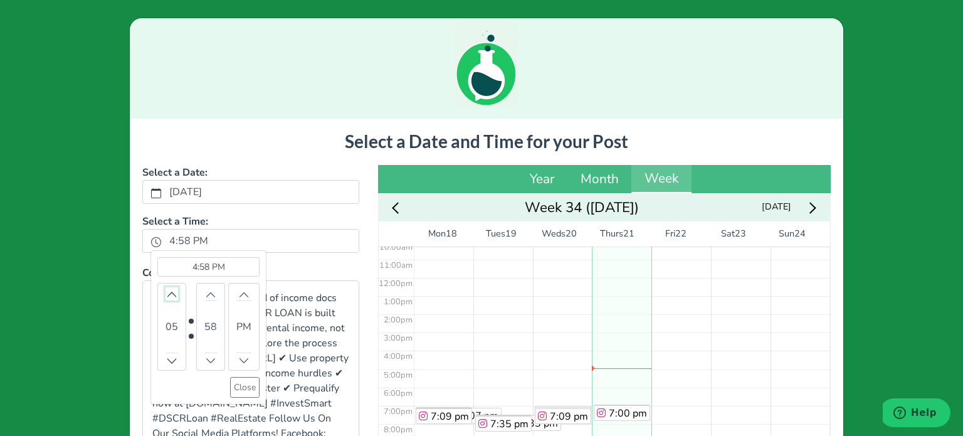
click at [167, 293] on icon "chevron up" at bounding box center [171, 294] width 9 height 9
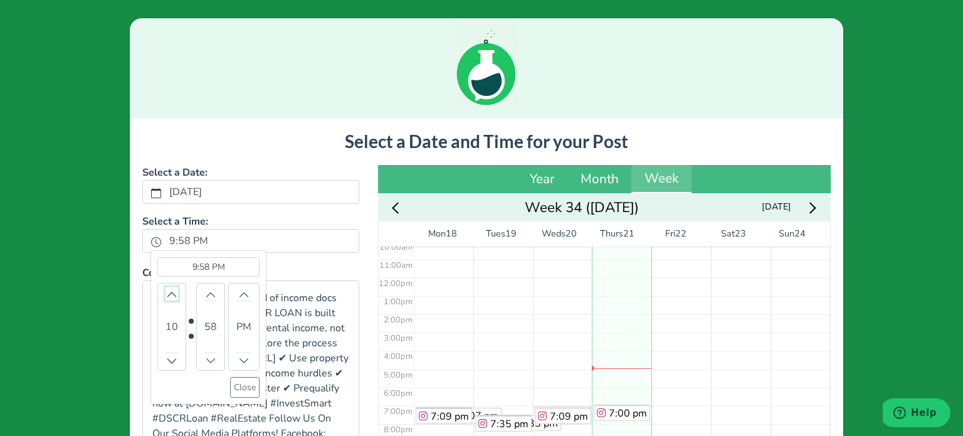
click at [167, 293] on icon "chevron up" at bounding box center [171, 294] width 9 height 9
click at [166, 365] on button "Decrement" at bounding box center [172, 359] width 13 height 13
click at [230, 384] on button "Close" at bounding box center [244, 387] width 29 height 21
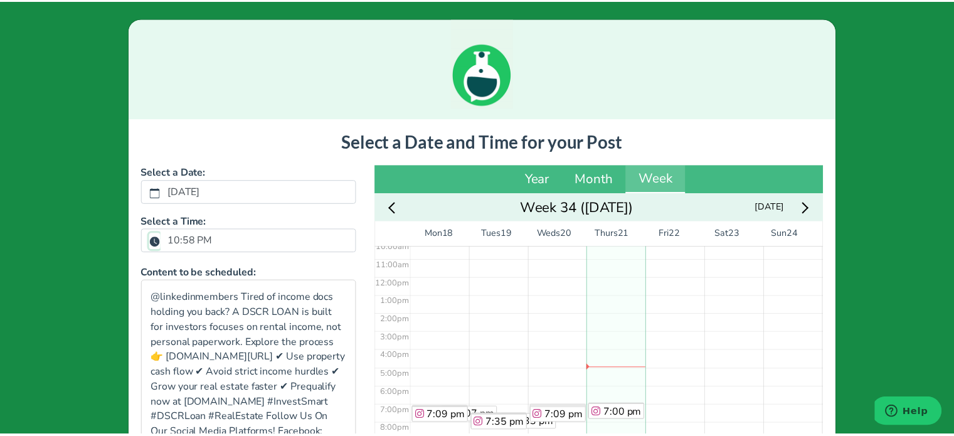
scroll to position [261, 0]
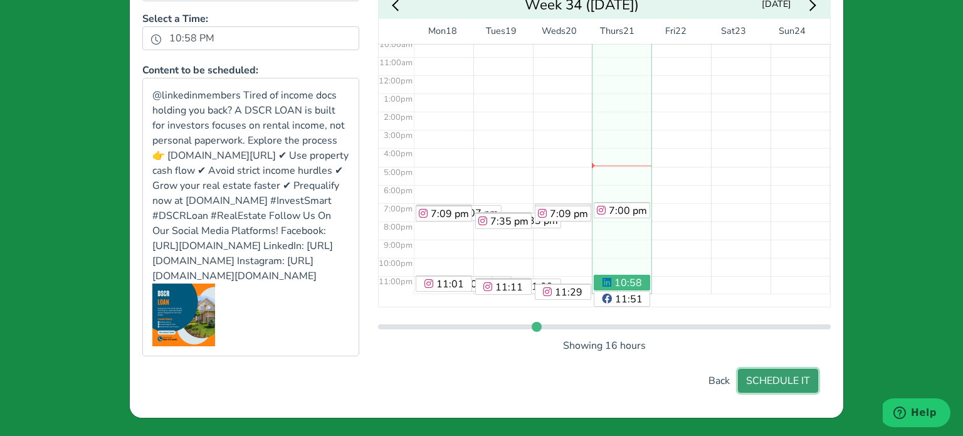
click at [767, 384] on button "SCHEDULE IT" at bounding box center [778, 381] width 80 height 24
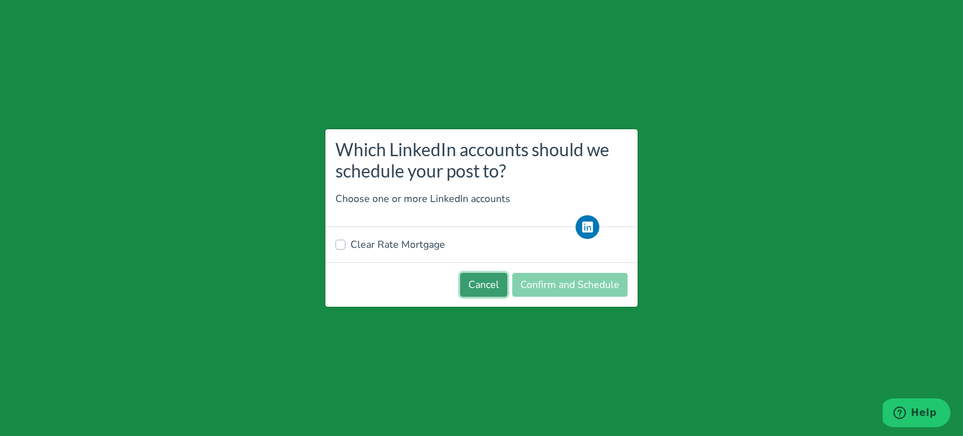
click at [483, 285] on button "Cancel" at bounding box center [483, 285] width 47 height 24
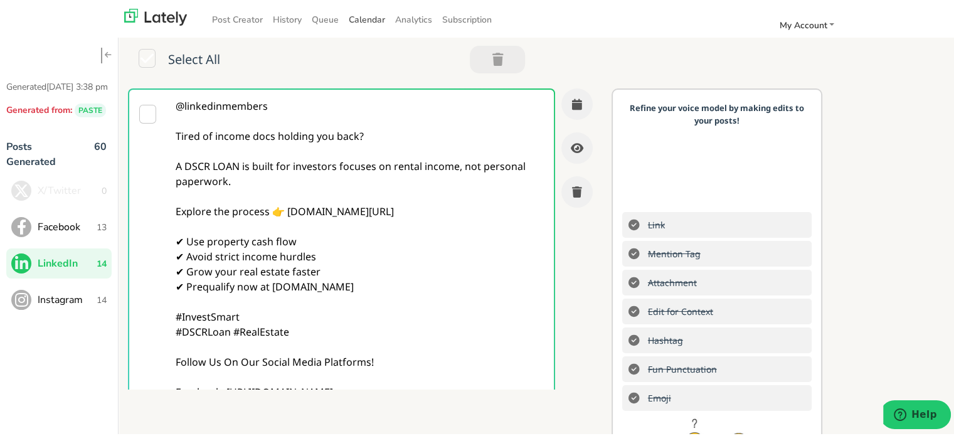
click at [356, 18] on span "Calendar" at bounding box center [367, 18] width 36 height 12
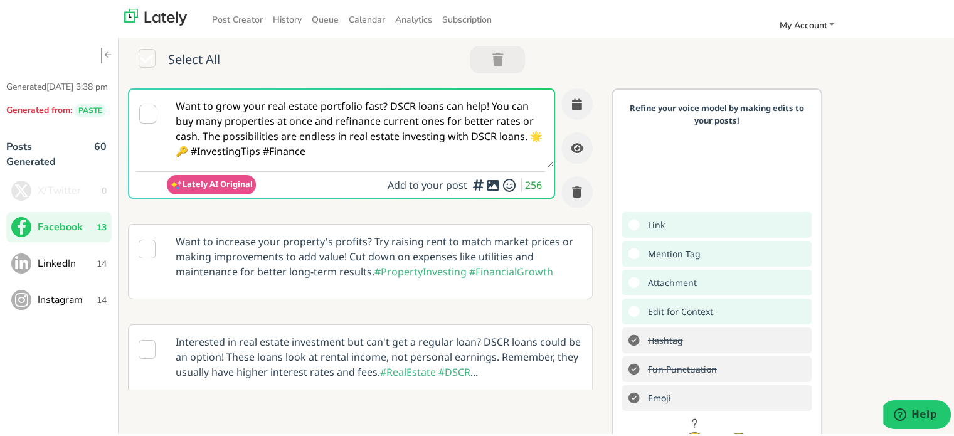
click at [77, 269] on span "LinkedIn" at bounding box center [67, 261] width 59 height 15
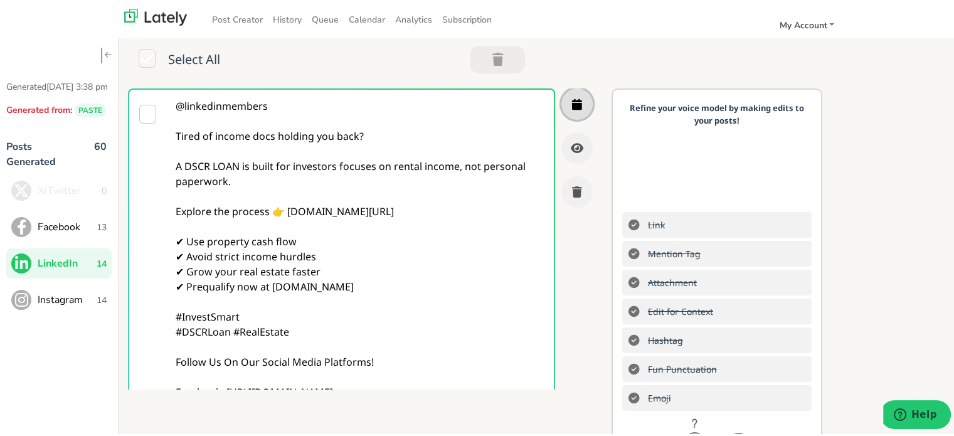
click at [572, 103] on icon "button" at bounding box center [577, 102] width 10 height 11
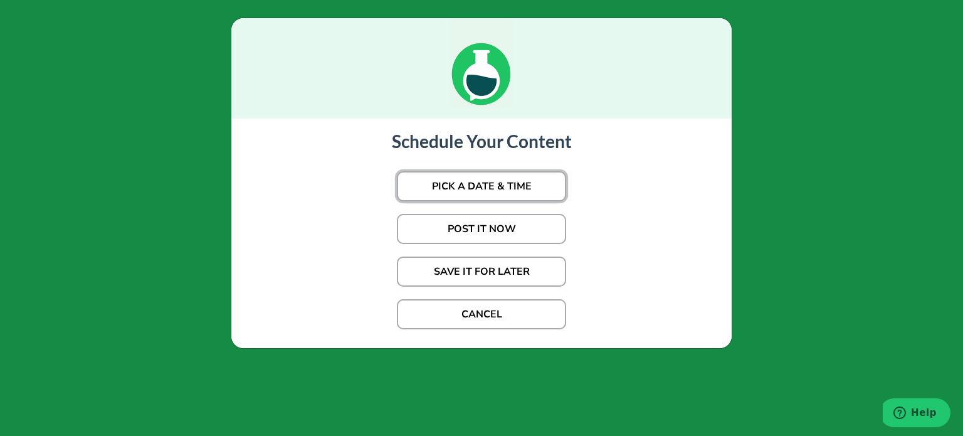
click at [477, 193] on button "PICK A DATE & TIME" at bounding box center [481, 186] width 169 height 30
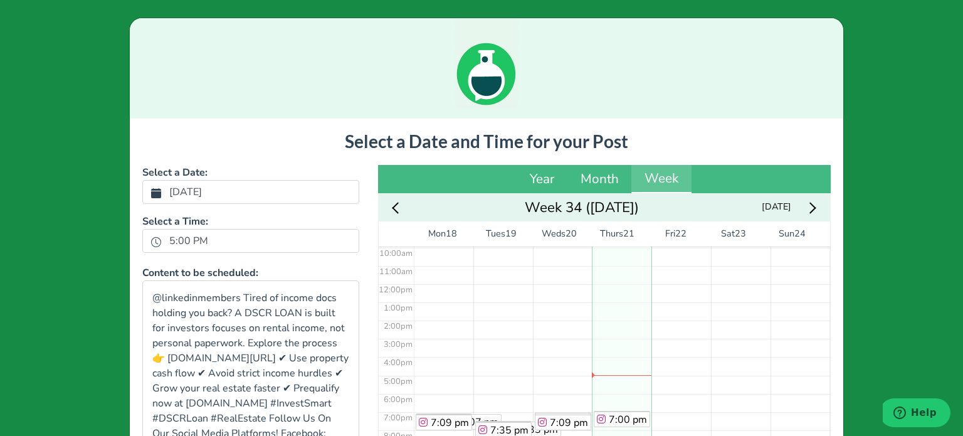
scroll to position [187, 0]
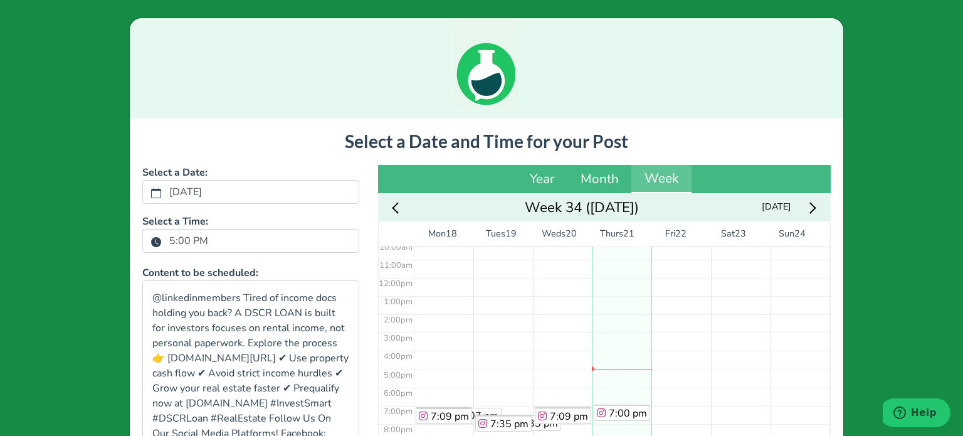
click at [186, 239] on label "5:00 PM" at bounding box center [189, 240] width 54 height 21
click at [162, 239] on button "5:00 PM" at bounding box center [155, 241] width 11 height 16
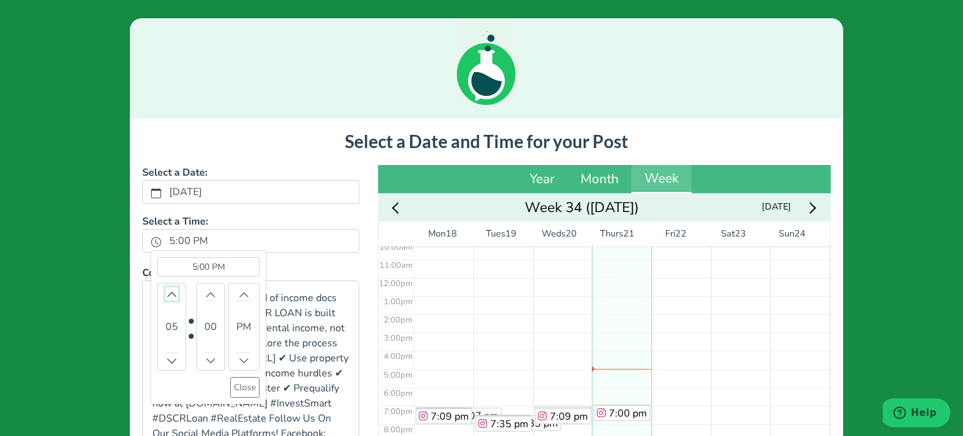
click at [167, 290] on icon "chevron up" at bounding box center [171, 294] width 9 height 9
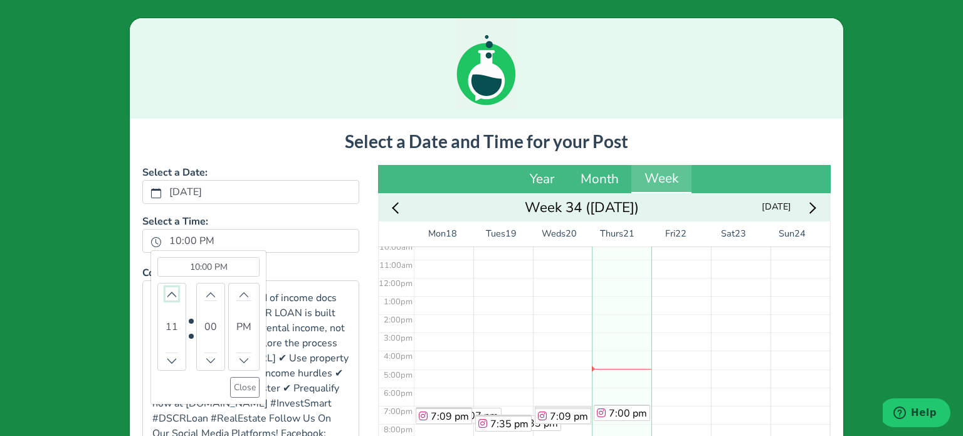
click at [167, 290] on icon "chevron up" at bounding box center [171, 294] width 9 height 9
click at [204, 323] on bdi "00" at bounding box center [210, 326] width 13 height 15
click at [206, 361] on icon "chevron up" at bounding box center [210, 360] width 9 height 9
click at [236, 387] on button "Close" at bounding box center [244, 387] width 29 height 21
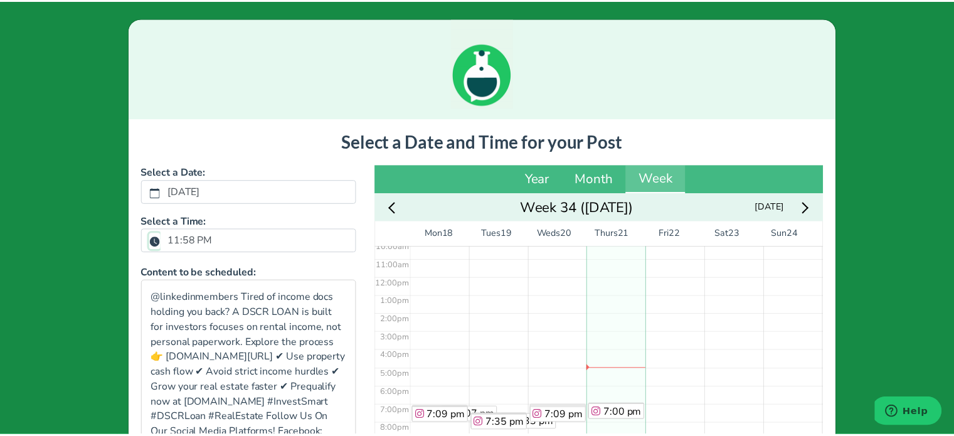
scroll to position [261, 0]
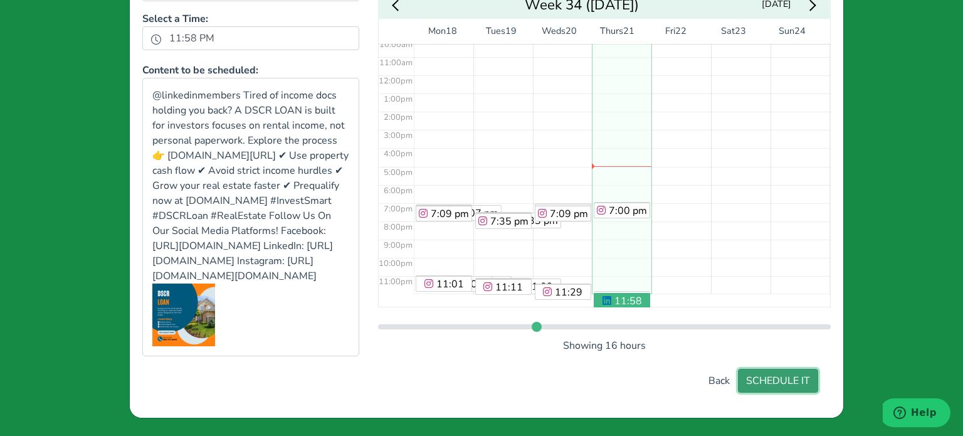
click at [790, 382] on button "SCHEDULE IT" at bounding box center [778, 381] width 80 height 24
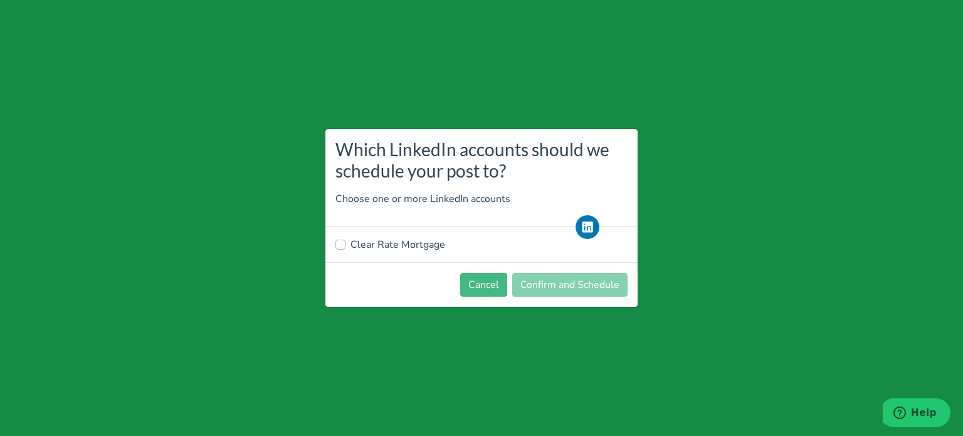
click at [414, 235] on div "Clear Rate Mortgage" at bounding box center [481, 244] width 312 height 35
click at [412, 244] on label "Clear Rate Mortgage" at bounding box center [398, 244] width 95 height 15
click at [346, 244] on input "Clear Rate Mortgage" at bounding box center [340, 243] width 10 height 13
checkbox input "true"
click at [554, 288] on button "Confirm and Schedule" at bounding box center [569, 285] width 115 height 24
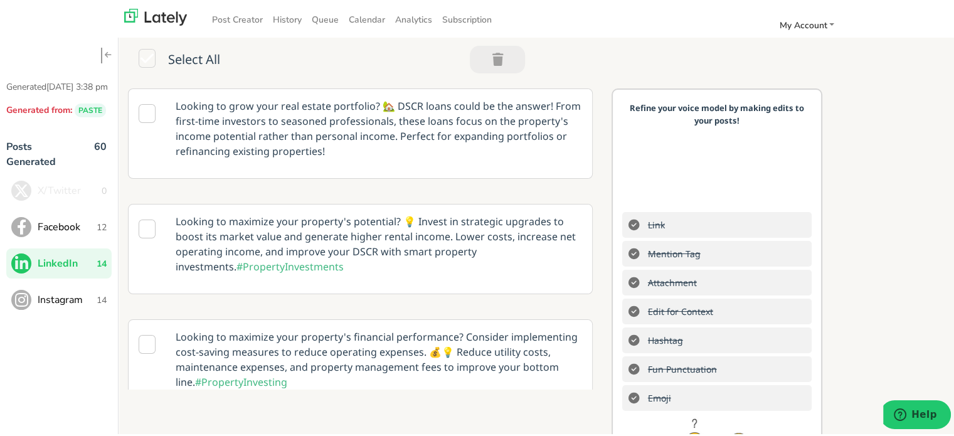
click at [103, 313] on button "Instagram 14" at bounding box center [58, 298] width 105 height 30
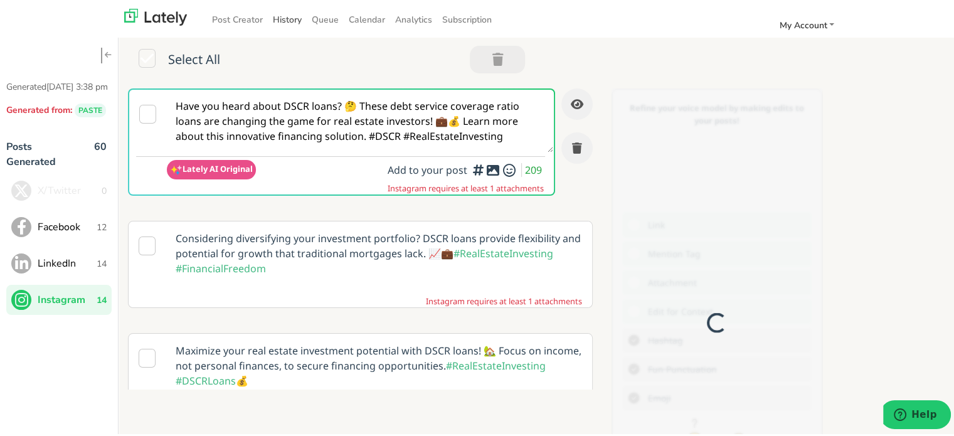
scroll to position [0, 0]
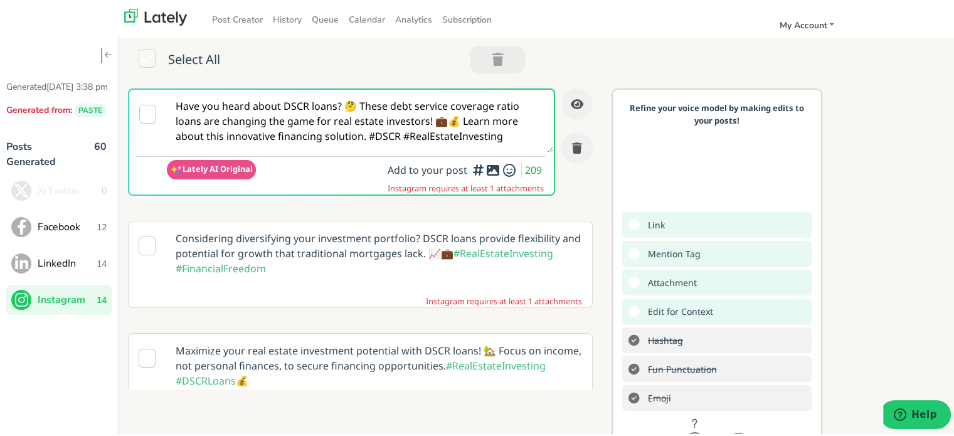
click at [370, 120] on textarea "Have you heard about DSCR loans? 🤔 These debt service coverage ratio loans are …" at bounding box center [360, 119] width 386 height 63
paste textarea "Investors 👀 Did you know a DSCR LOAN uses rental income to qualify instead of p…"
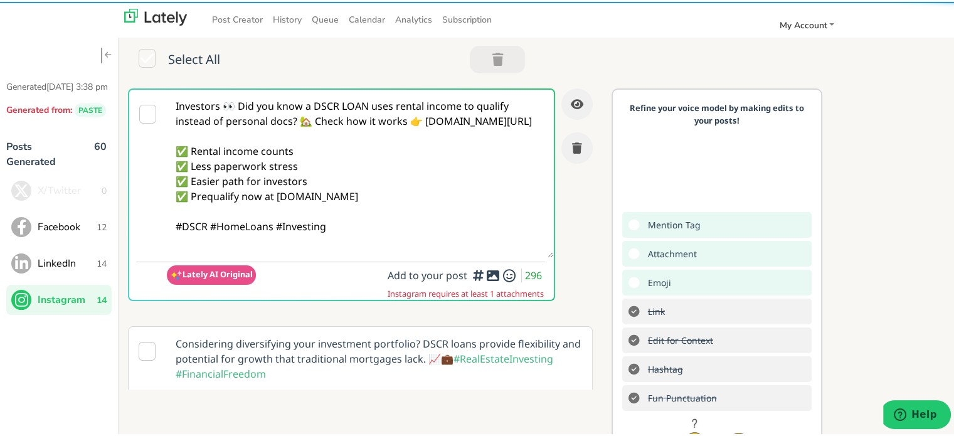
click at [238, 107] on textarea "Investors 👀 Did you know a DSCR LOAN uses rental income to qualify instead of p…" at bounding box center [360, 172] width 386 height 168
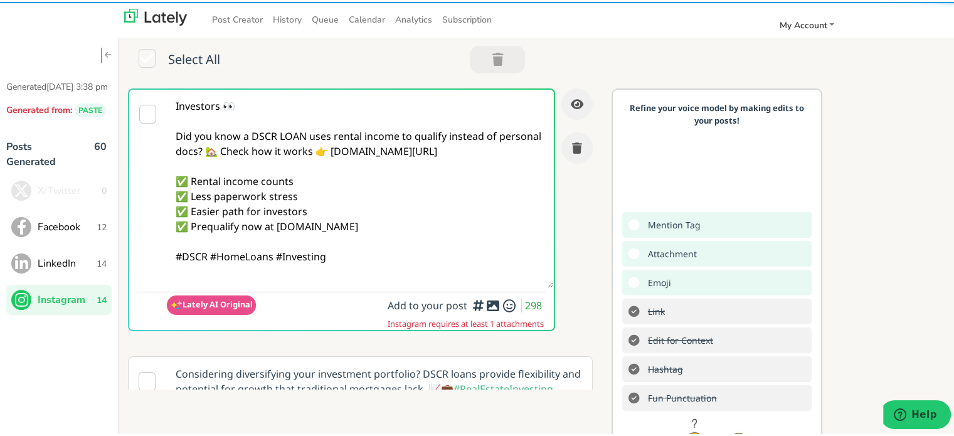
click at [244, 150] on textarea "Investors 👀 Did you know a DSCR LOAN uses rental income to qualify instead of p…" at bounding box center [360, 187] width 386 height 198
click at [250, 154] on textarea "Investors 👀 Did you know a DSCR LOAN uses rental income to qualify instead of p…" at bounding box center [360, 187] width 386 height 198
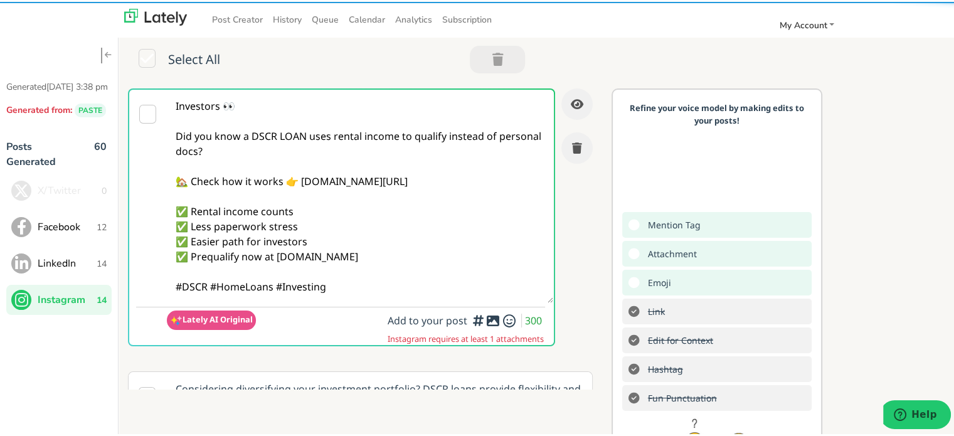
click at [208, 283] on textarea "Investors 👀 Did you know a DSCR LOAN uses rental income to qualify instead of p…" at bounding box center [360, 194] width 386 height 213
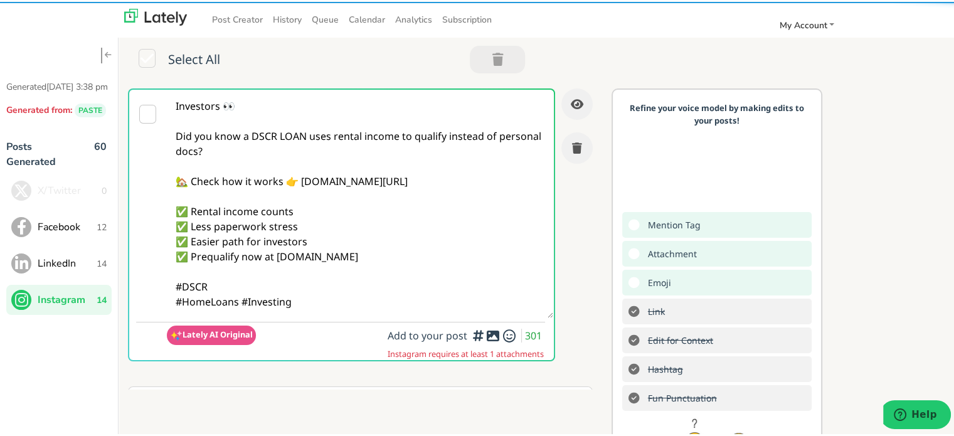
click at [485, 334] on icon at bounding box center [492, 334] width 15 height 1
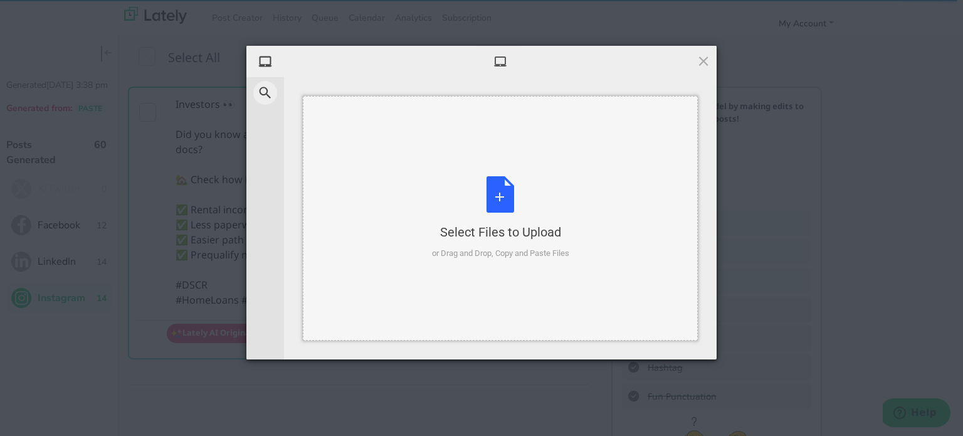
click at [425, 218] on div "Select Files to Upload or Drag and Drop, Copy and Paste Files" at bounding box center [500, 218] width 395 height 245
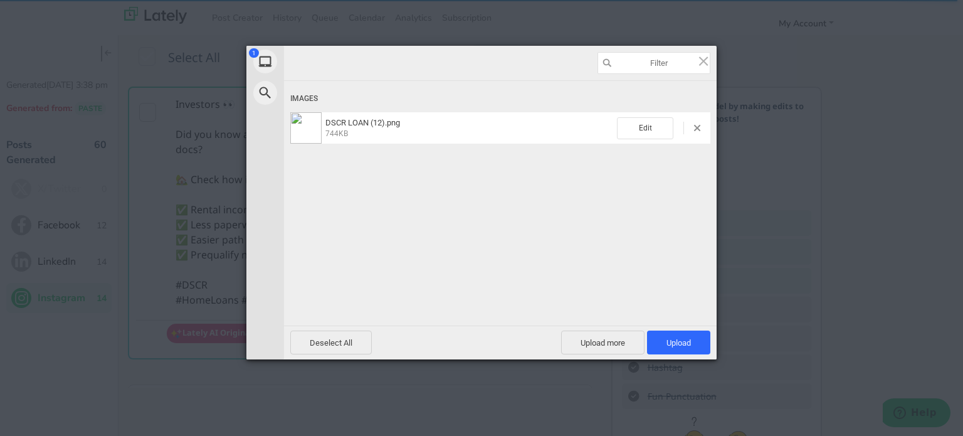
click at [673, 356] on div "Deselect All Upload more Upload 1" at bounding box center [500, 342] width 433 height 34
click at [680, 343] on span "Upload 1" at bounding box center [679, 342] width 24 height 9
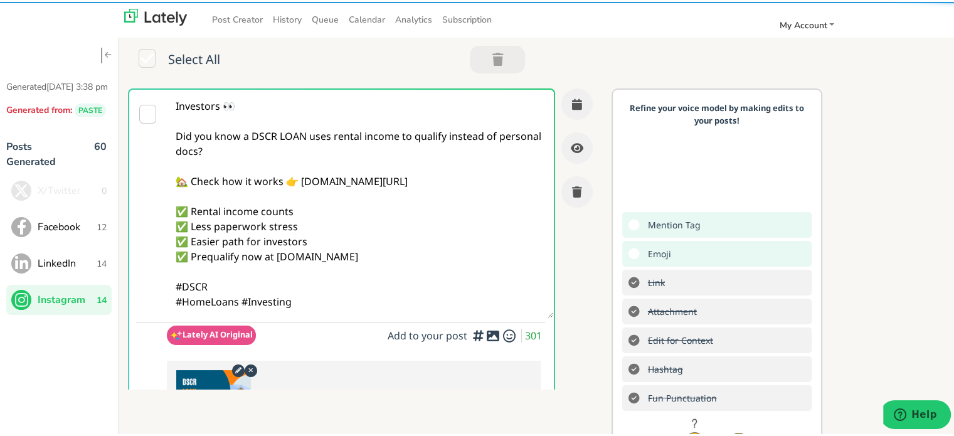
click at [398, 292] on textarea "Investors 👀 Did you know a DSCR LOAN uses rental income to qualify instead of p…" at bounding box center [360, 202] width 386 height 228
click at [372, 305] on textarea "Investors 👀 Did you know a DSCR LOAN uses rental income to qualify instead of p…" at bounding box center [360, 202] width 386 height 228
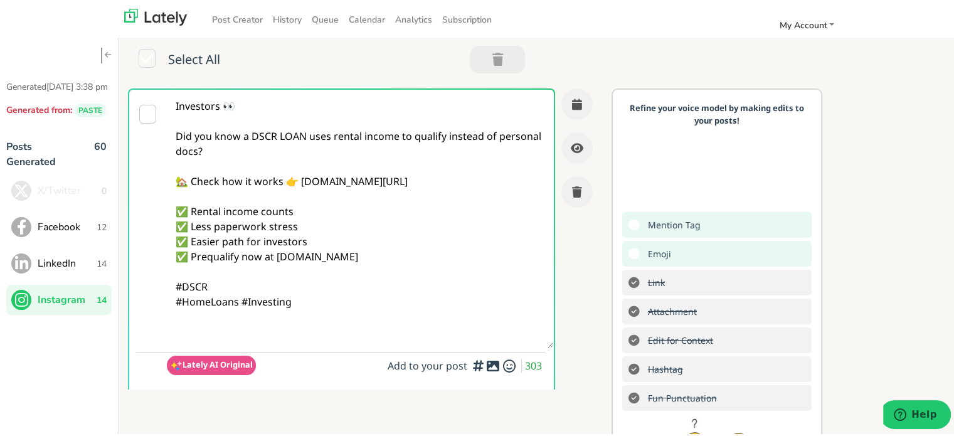
paste textarea "Follow Us On Our Social Media Platforms! Facebook: [URL][DOMAIN_NAME] LinkedIn:…"
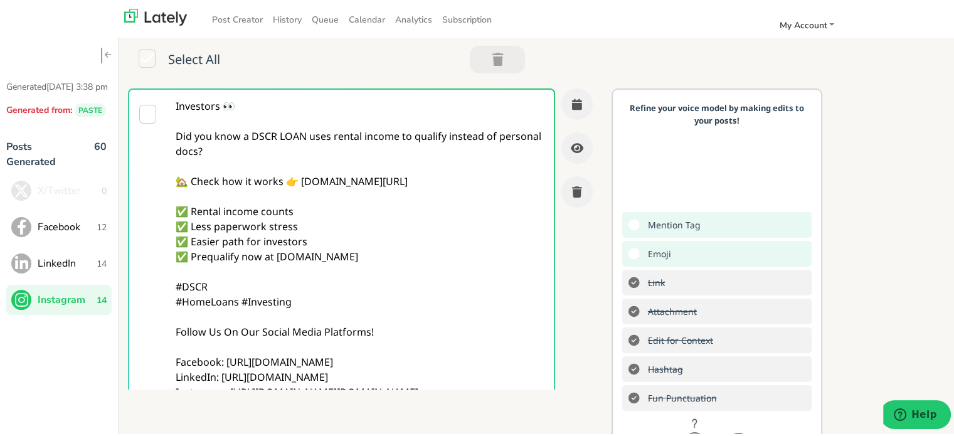
scroll to position [23, 0]
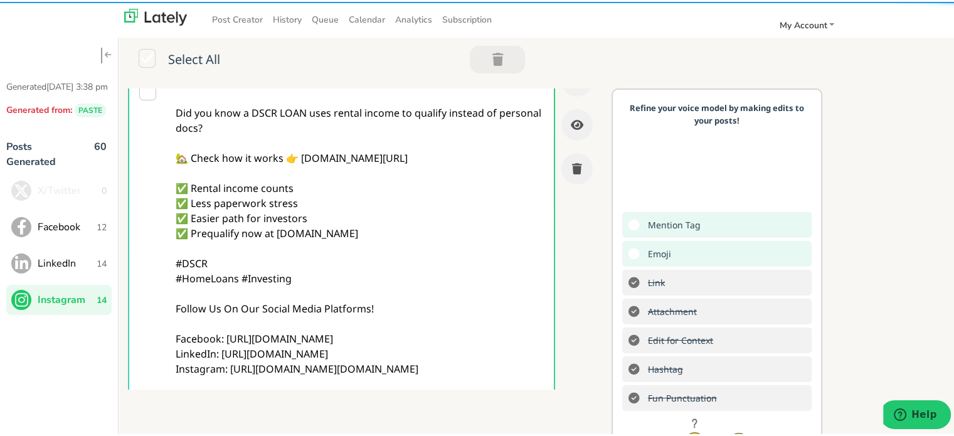
type textarea "Investors 👀 Did you know a DSCR LOAN uses rental income to qualify instead of p…"
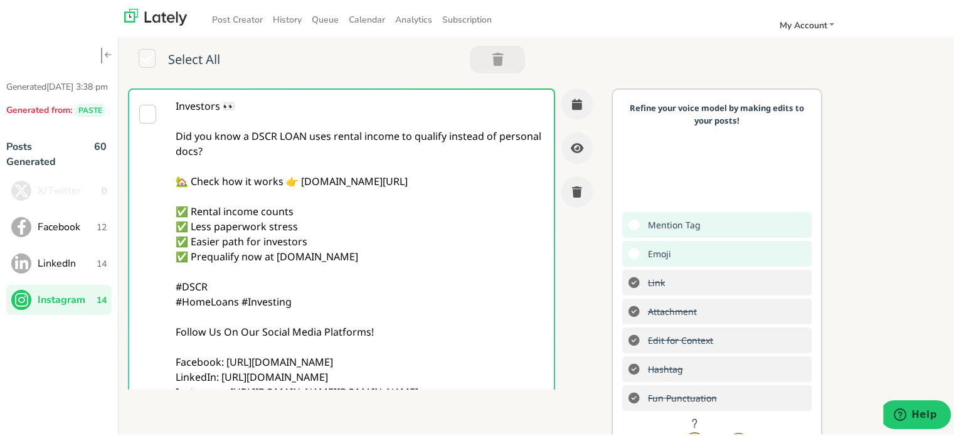
scroll to position [0, 0]
click at [611, 152] on div "Refine your voice model by making edits to your posts! Mention Tag Emoji Link A…" at bounding box center [716, 321] width 211 height 469
click at [576, 106] on button "button" at bounding box center [576, 102] width 31 height 31
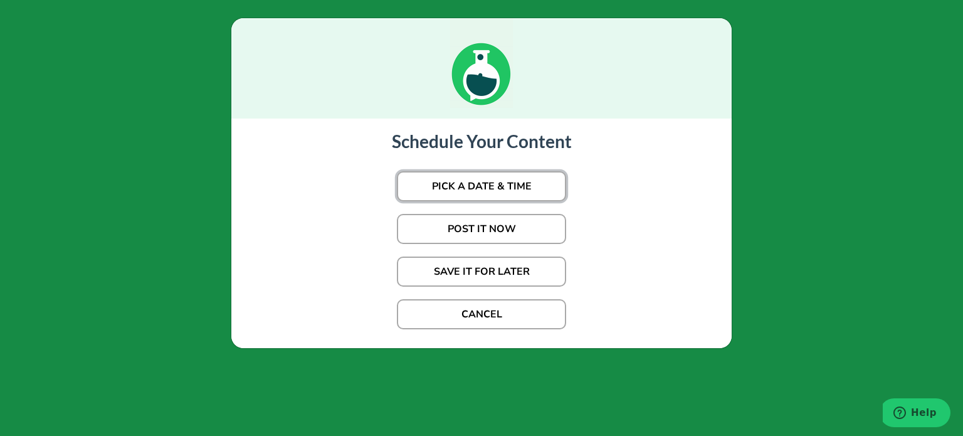
click at [479, 187] on button "PICK A DATE & TIME" at bounding box center [481, 186] width 169 height 30
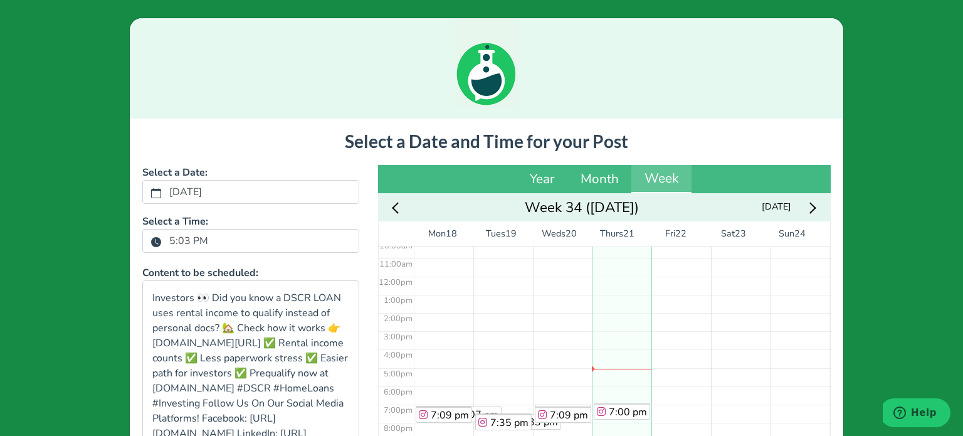
click at [176, 240] on label "5:03 PM" at bounding box center [189, 240] width 54 height 21
click at [162, 240] on button "5:03 PM" at bounding box center [155, 241] width 11 height 16
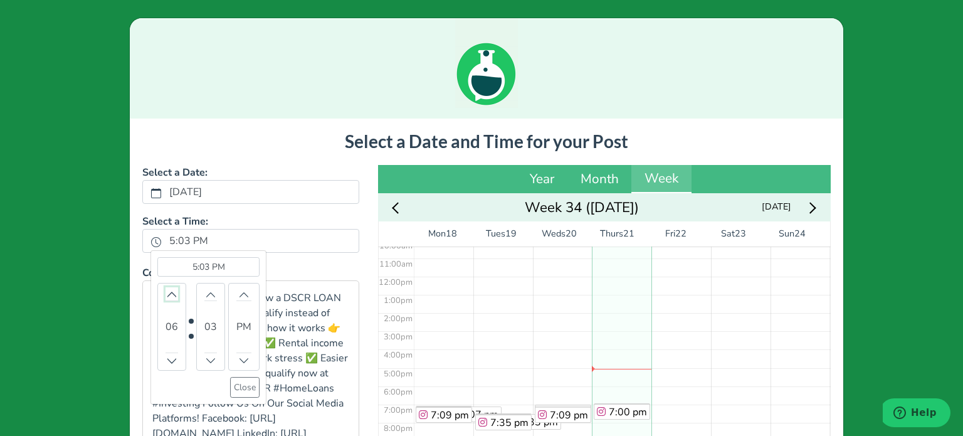
click at [166, 298] on button "Increment" at bounding box center [172, 293] width 13 height 13
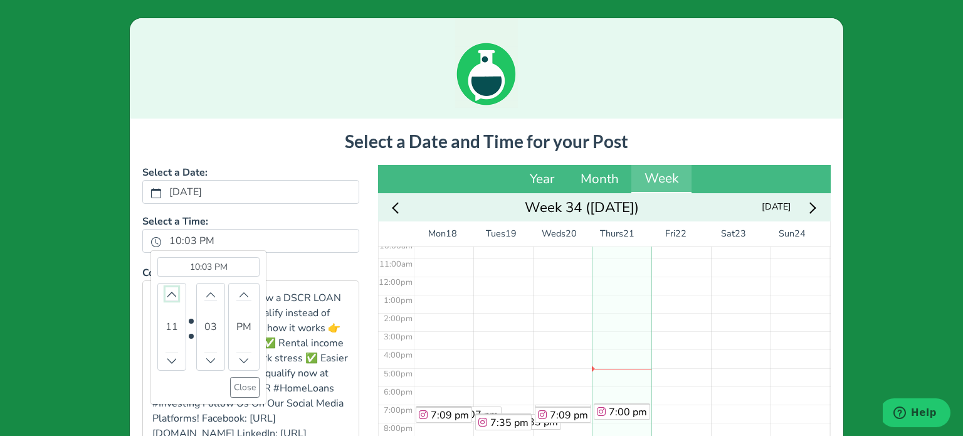
click at [166, 298] on button "Increment" at bounding box center [172, 293] width 13 height 13
click at [206, 359] on icon "chevron up" at bounding box center [210, 360] width 9 height 9
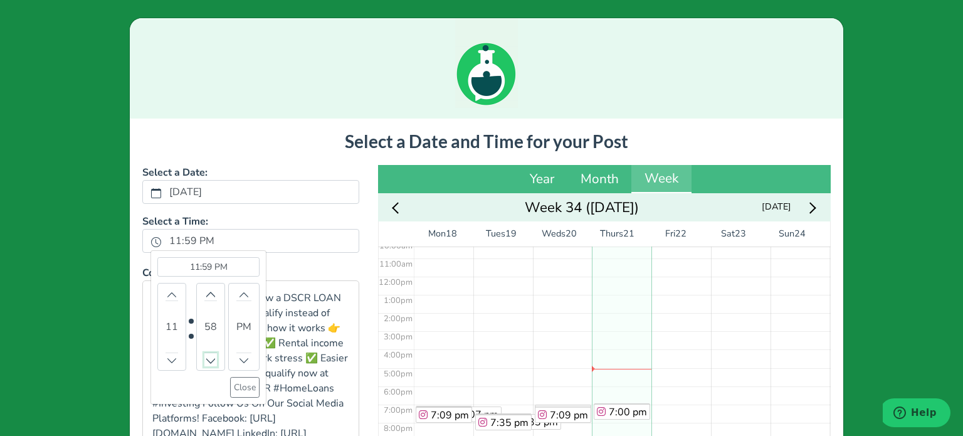
click at [206, 359] on icon "chevron up" at bounding box center [210, 360] width 9 height 9
click at [241, 377] on button "Close" at bounding box center [244, 387] width 29 height 21
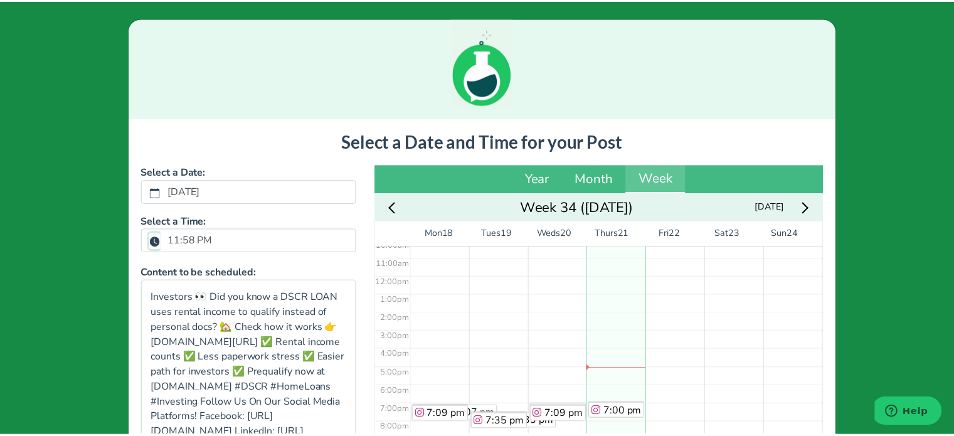
scroll to position [231, 0]
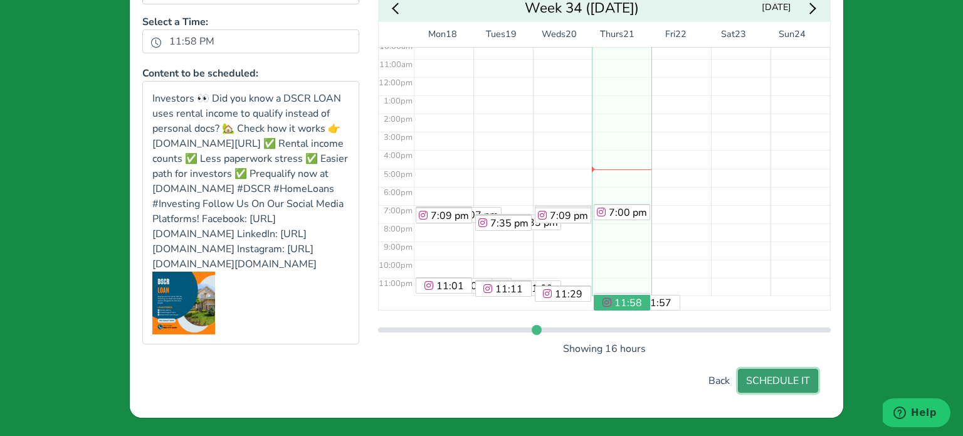
click at [783, 388] on button "SCHEDULE IT" at bounding box center [778, 381] width 80 height 24
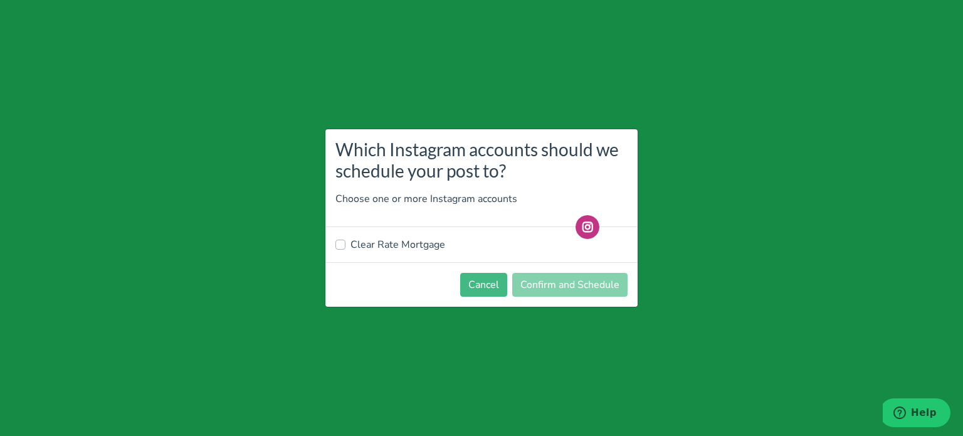
click at [409, 250] on label "Clear Rate Mortgage" at bounding box center [398, 244] width 95 height 15
click at [346, 250] on input "Clear Rate Mortgage" at bounding box center [340, 243] width 10 height 13
checkbox input "true"
click at [574, 279] on button "Confirm and Schedule" at bounding box center [569, 285] width 115 height 24
